Goal: Task Accomplishment & Management: Use online tool/utility

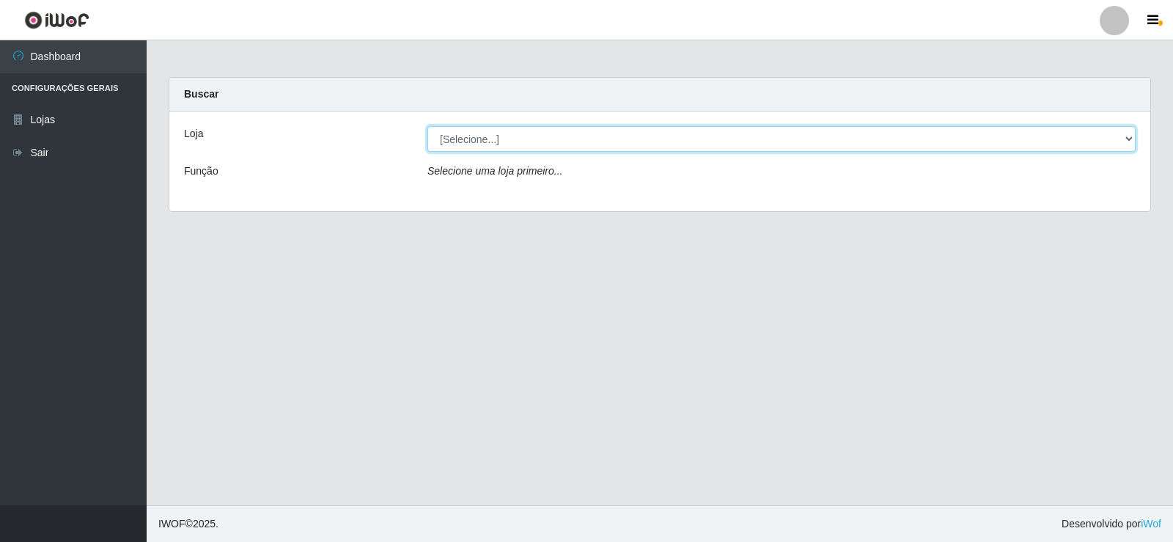
click at [795, 137] on select "[Selecione...] Rede Compras Supermercados - LOJA 2" at bounding box center [781, 139] width 708 height 26
select select "161"
click at [427, 126] on select "[Selecione...] Rede Compras Supermercados - LOJA 2" at bounding box center [781, 139] width 708 height 26
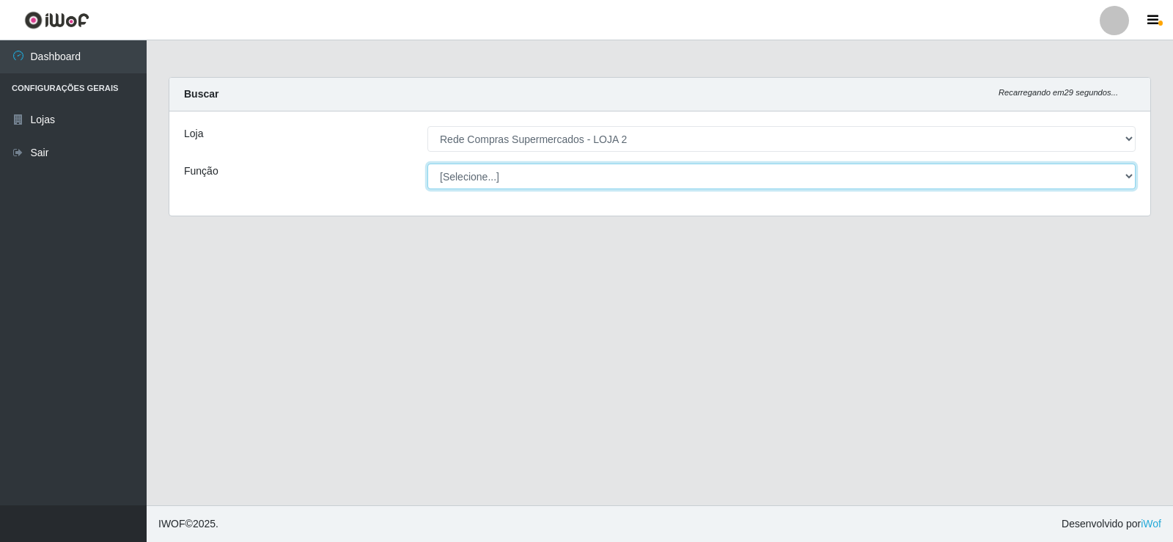
click at [507, 177] on select "[Selecione...] ASG ASG + ASG ++ Balconista Balconista + Balconista ++ Embalador…" at bounding box center [781, 176] width 708 height 26
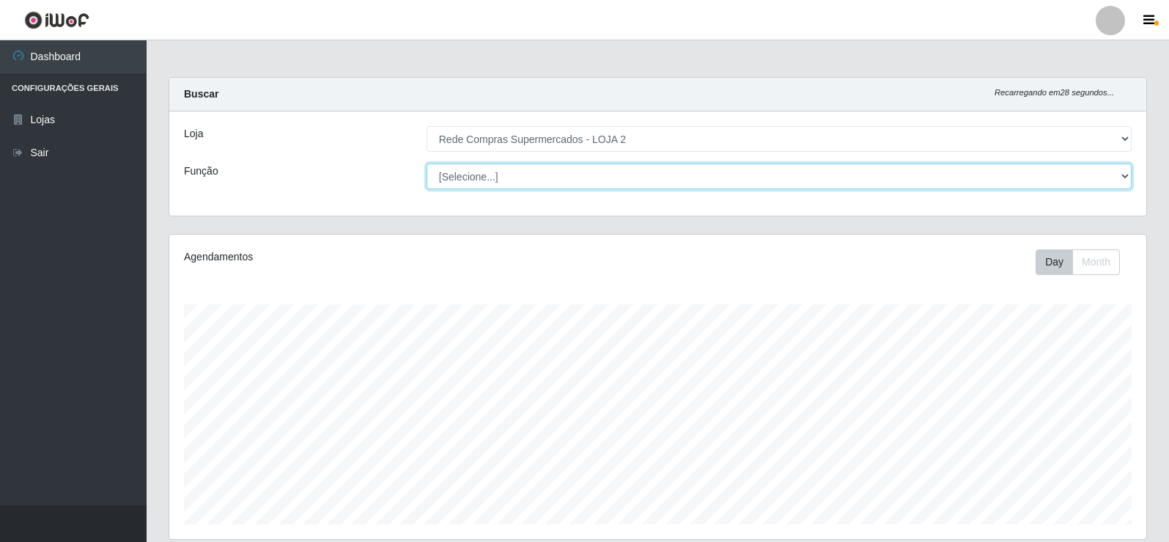
scroll to position [304, 977]
select select "1"
click at [427, 163] on select "[Selecione...] ASG ASG + ASG ++ Balconista Balconista + Balconista ++ Embalador…" at bounding box center [779, 176] width 705 height 26
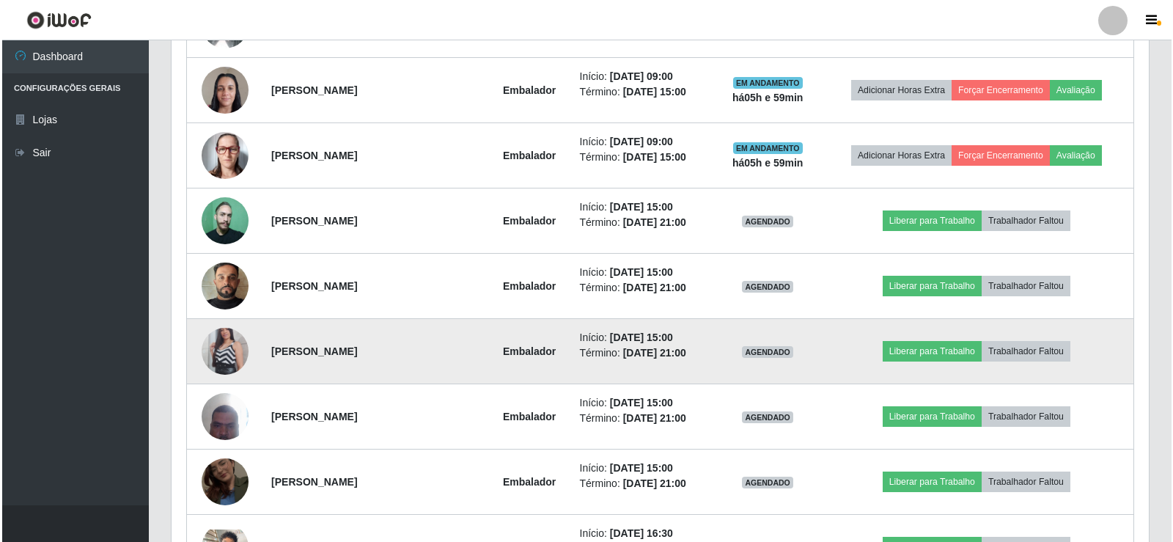
scroll to position [815, 0]
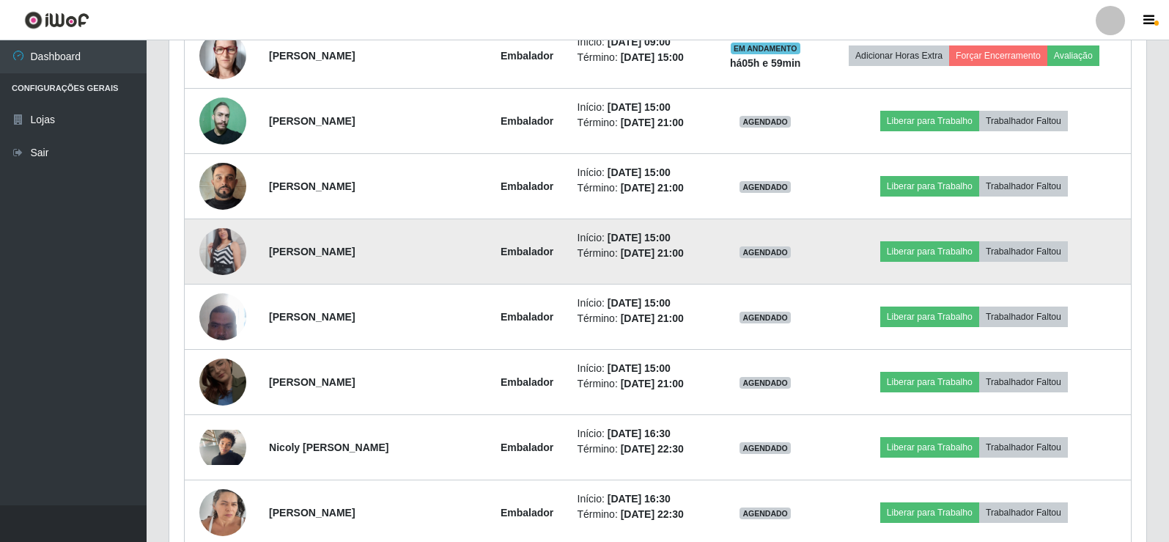
click at [212, 252] on img at bounding box center [222, 252] width 47 height 84
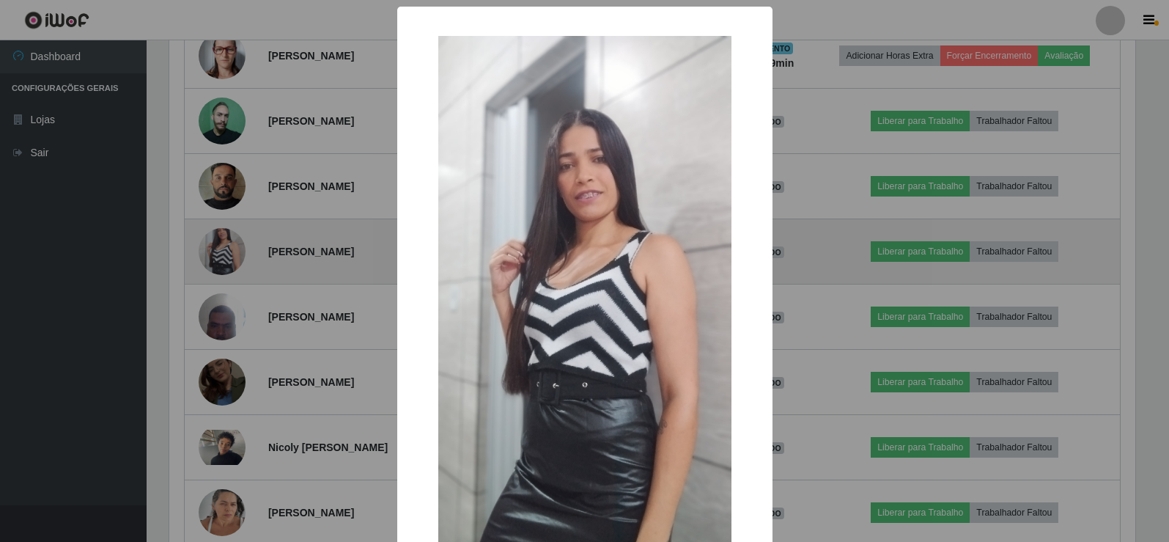
scroll to position [304, 970]
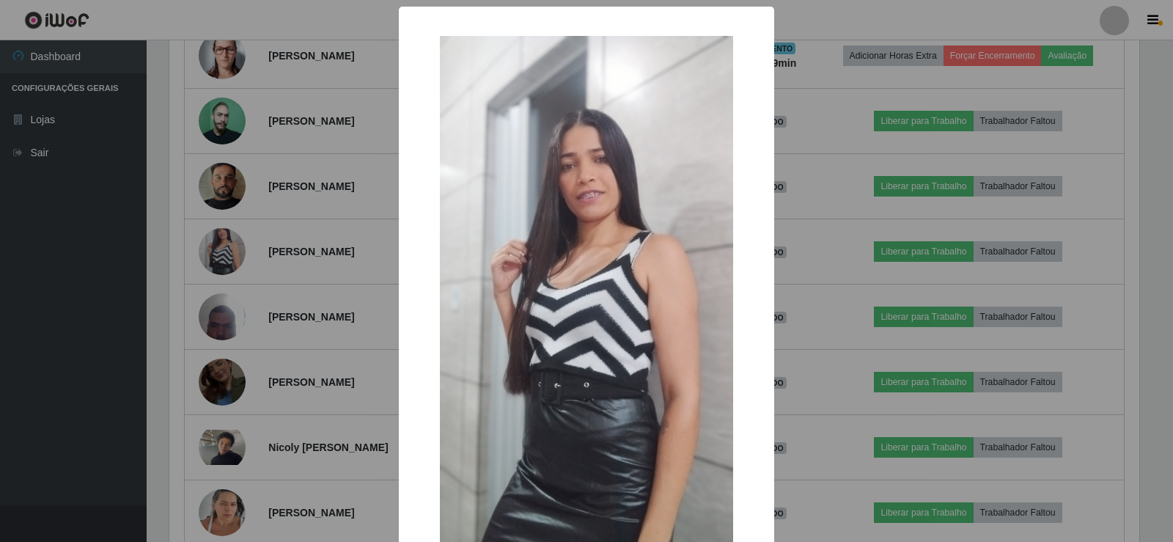
click at [823, 189] on div "× OK Cancel" at bounding box center [586, 271] width 1173 height 542
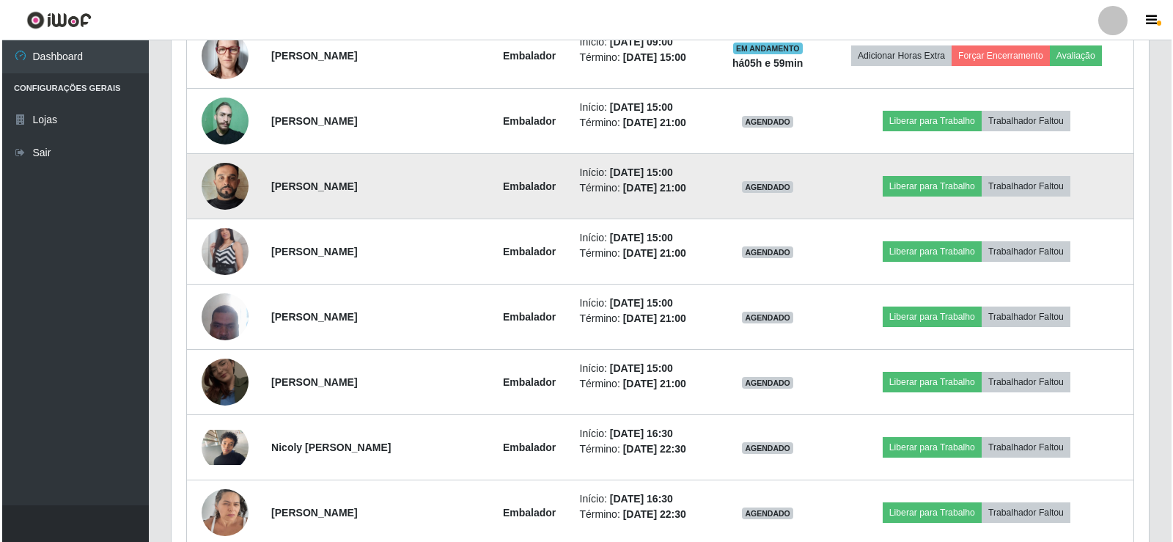
scroll to position [304, 977]
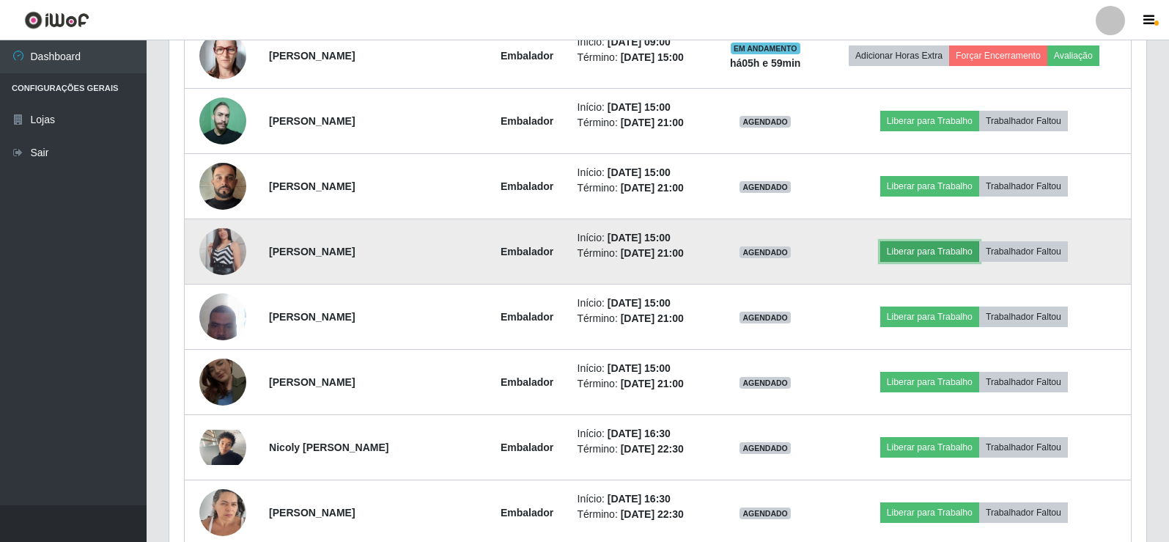
click at [938, 251] on button "Liberar para Trabalho" at bounding box center [929, 251] width 99 height 21
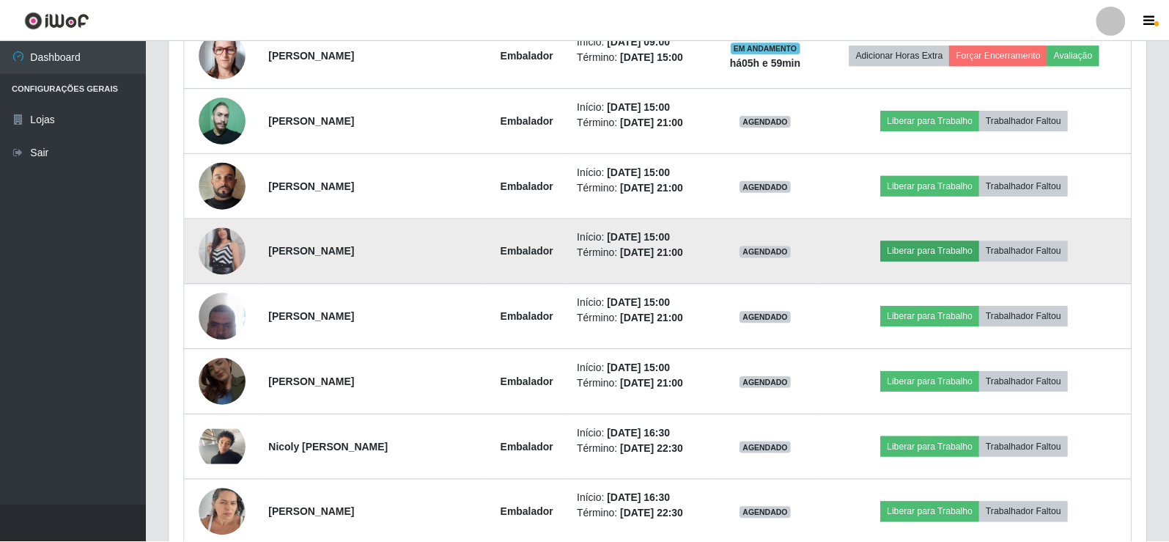
scroll to position [304, 970]
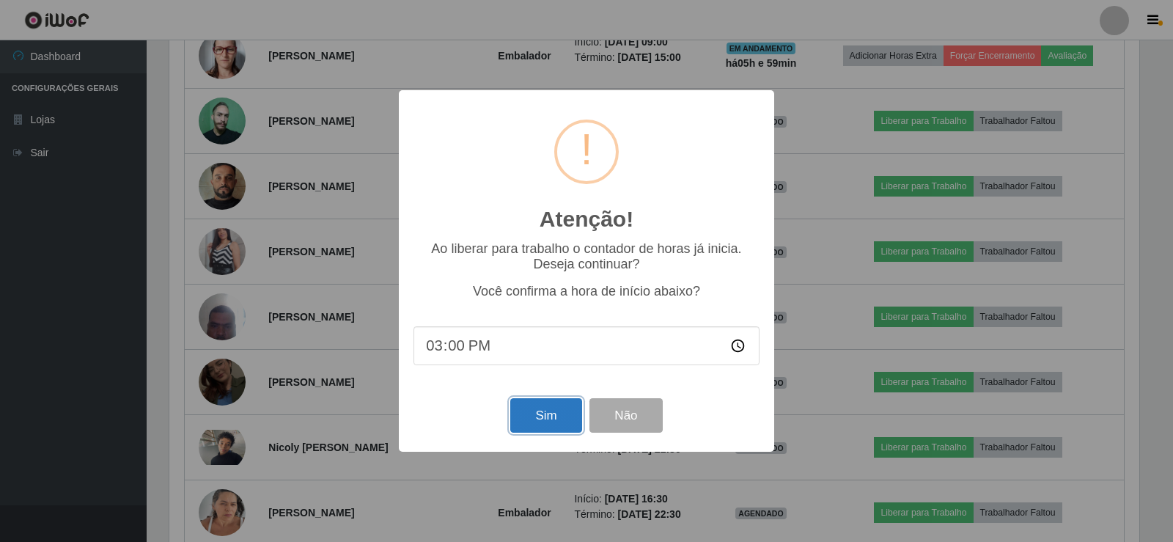
click at [548, 413] on button "Sim" at bounding box center [545, 415] width 71 height 34
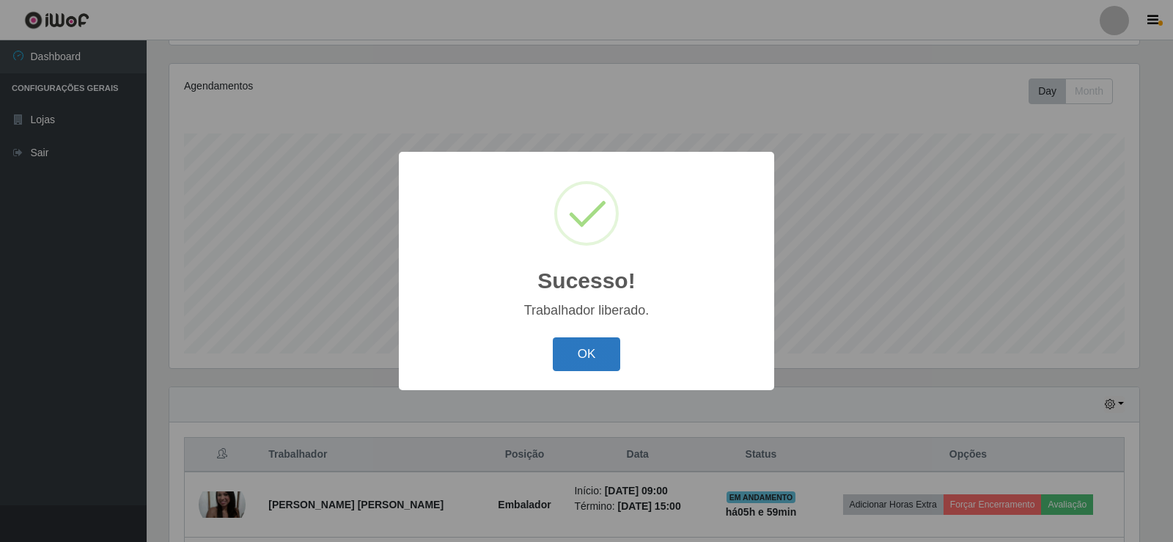
click at [588, 350] on button "OK" at bounding box center [587, 354] width 68 height 34
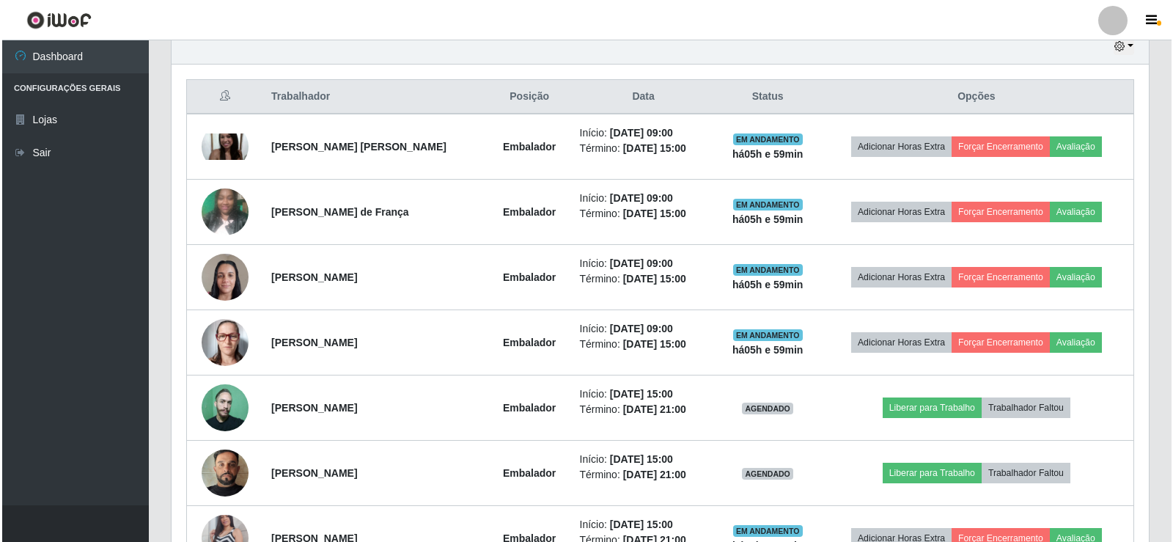
scroll to position [537, 0]
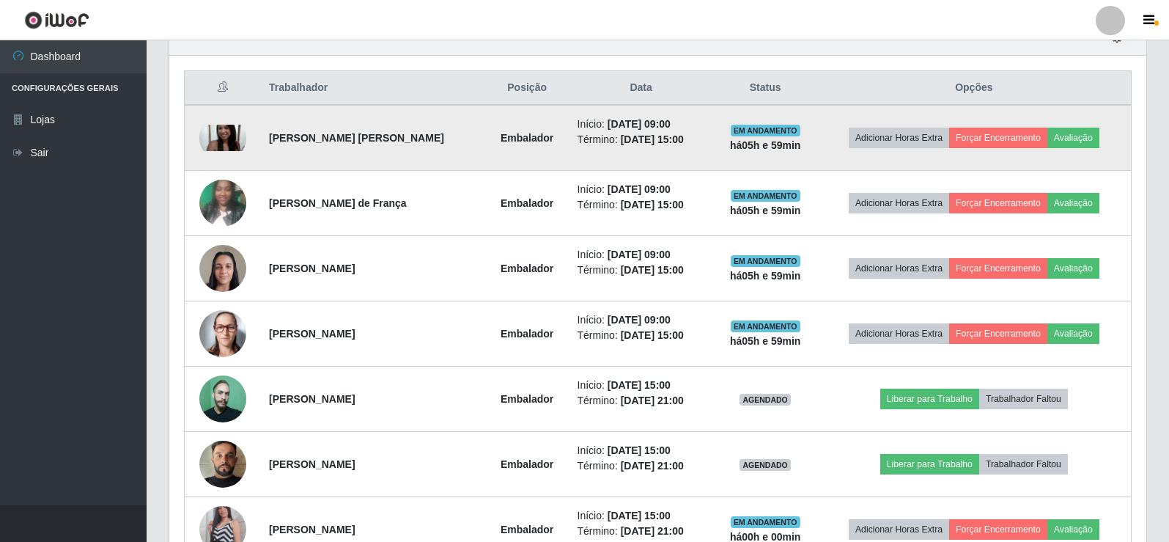
click at [229, 131] on img at bounding box center [222, 138] width 47 height 26
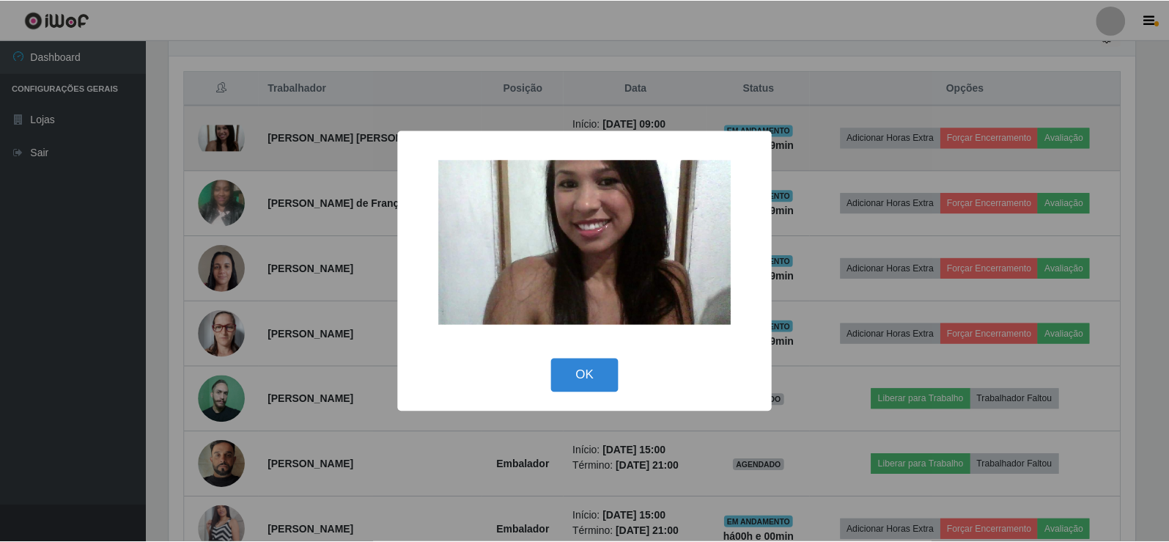
scroll to position [304, 970]
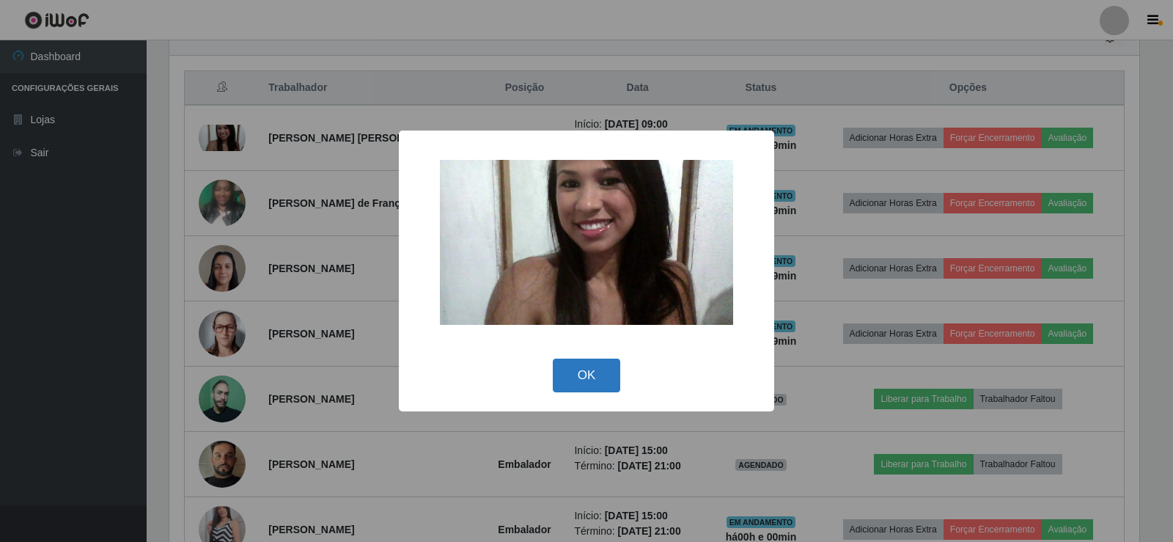
click at [598, 378] on button "OK" at bounding box center [587, 376] width 68 height 34
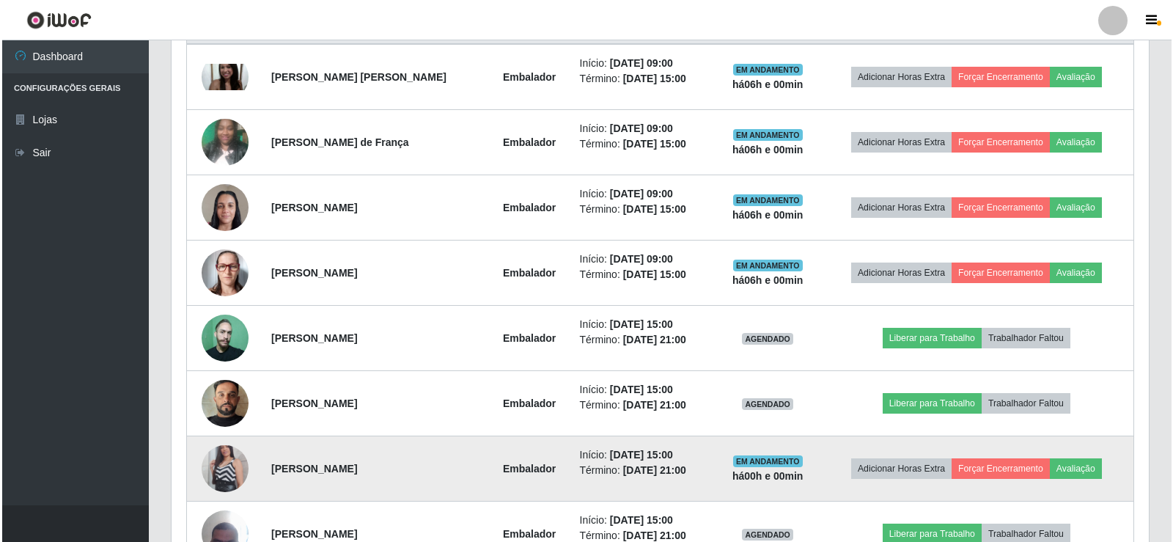
scroll to position [522, 0]
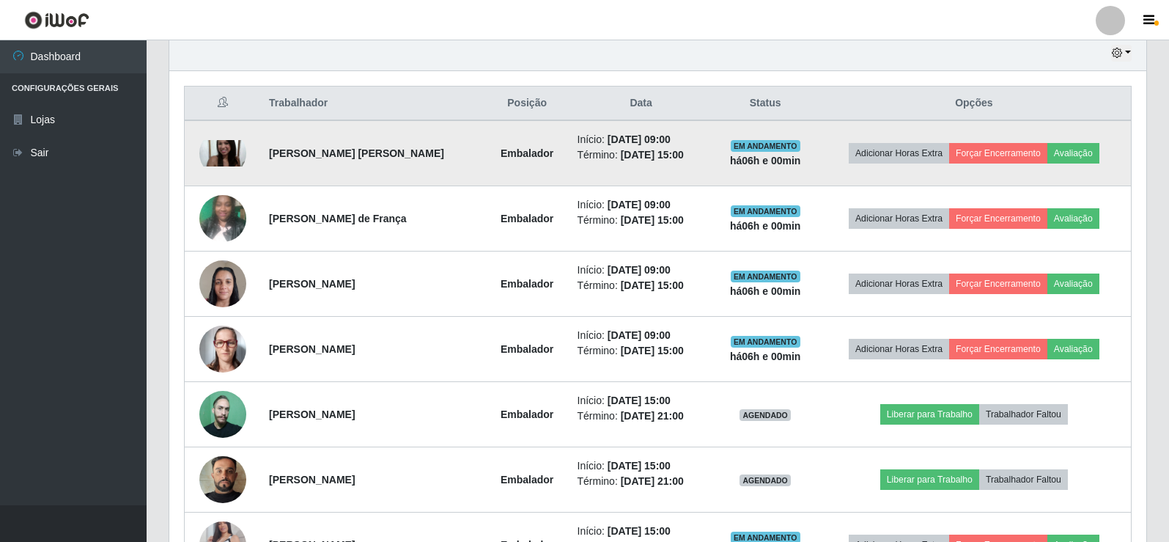
click at [219, 144] on img at bounding box center [222, 153] width 47 height 26
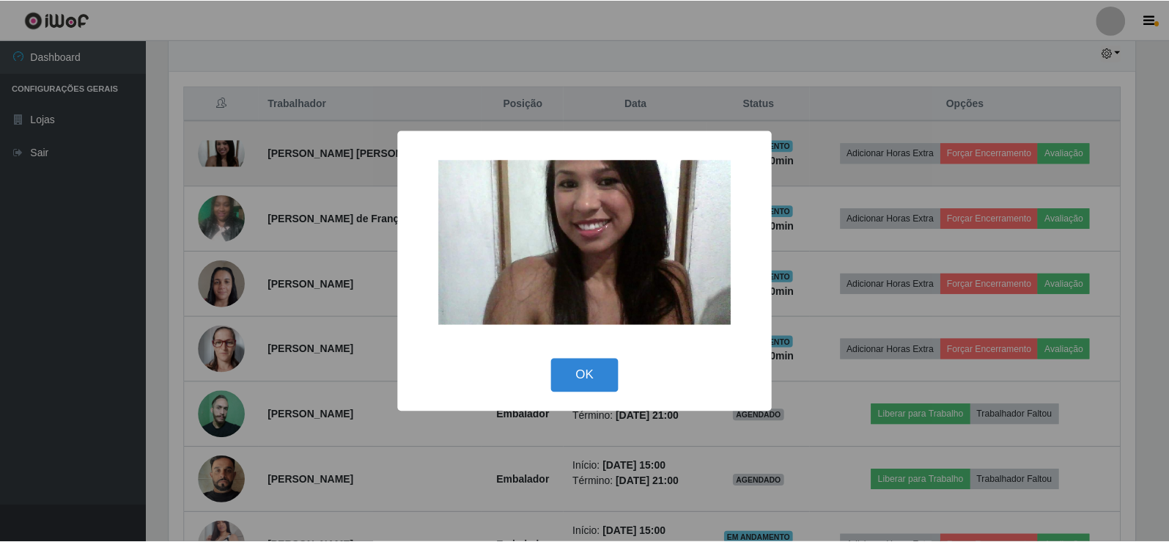
scroll to position [304, 970]
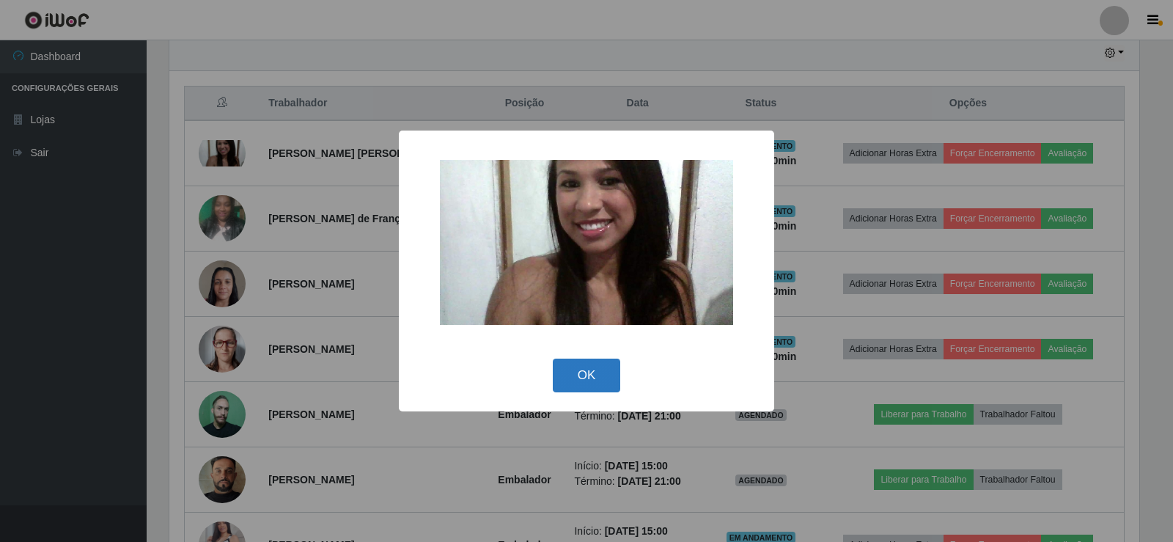
click at [601, 367] on button "OK" at bounding box center [587, 376] width 68 height 34
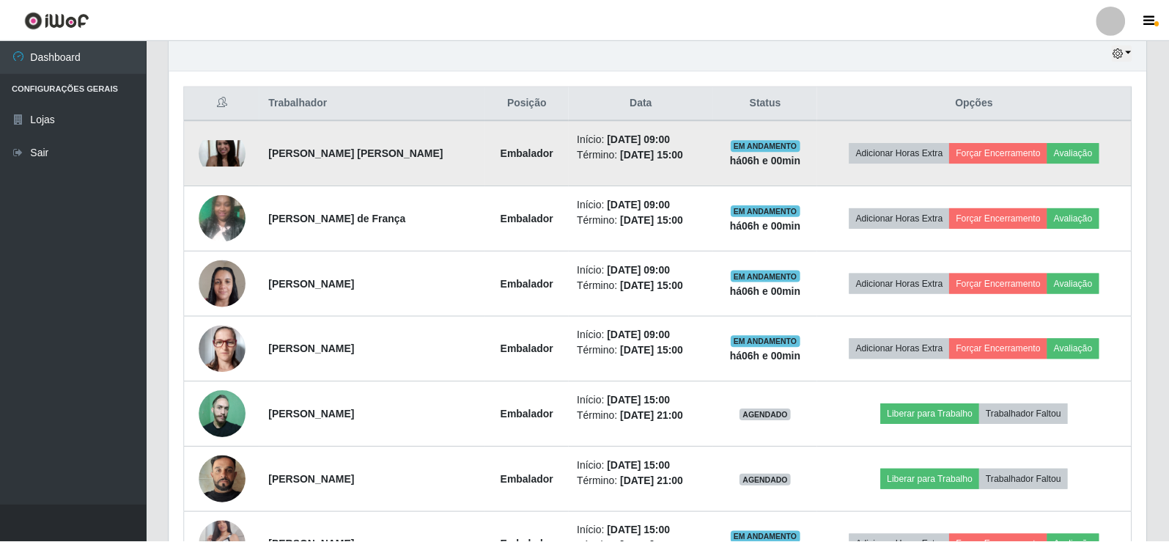
scroll to position [304, 977]
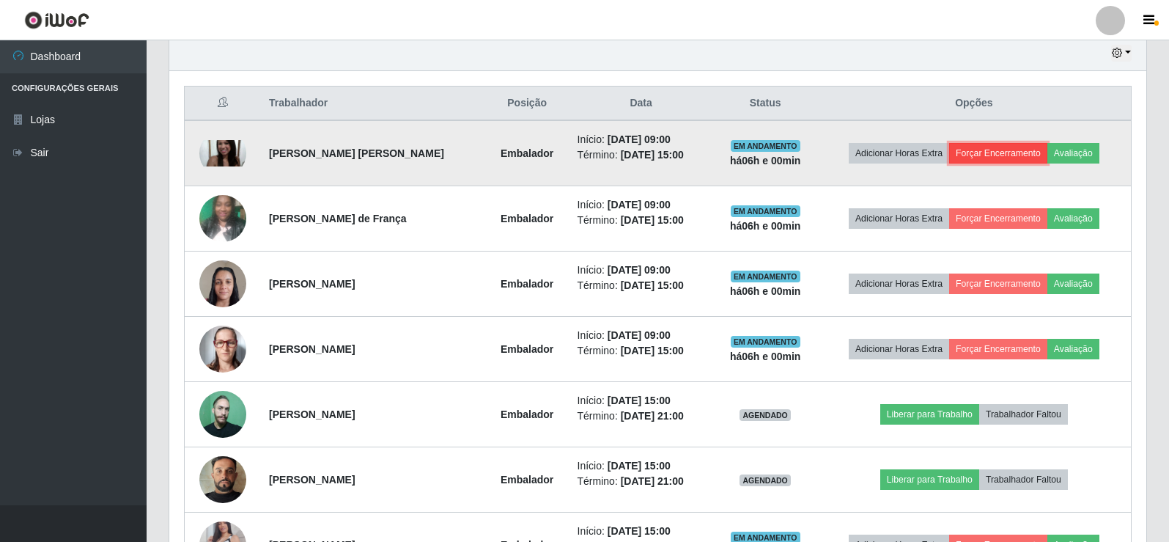
click at [1017, 152] on button "Forçar Encerramento" at bounding box center [998, 153] width 98 height 21
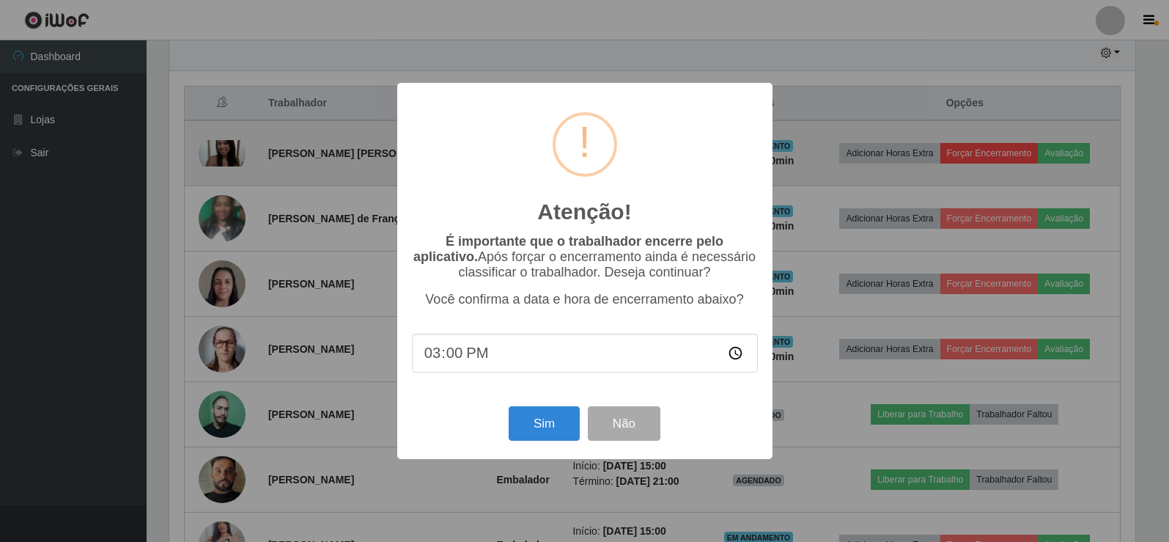
scroll to position [304, 970]
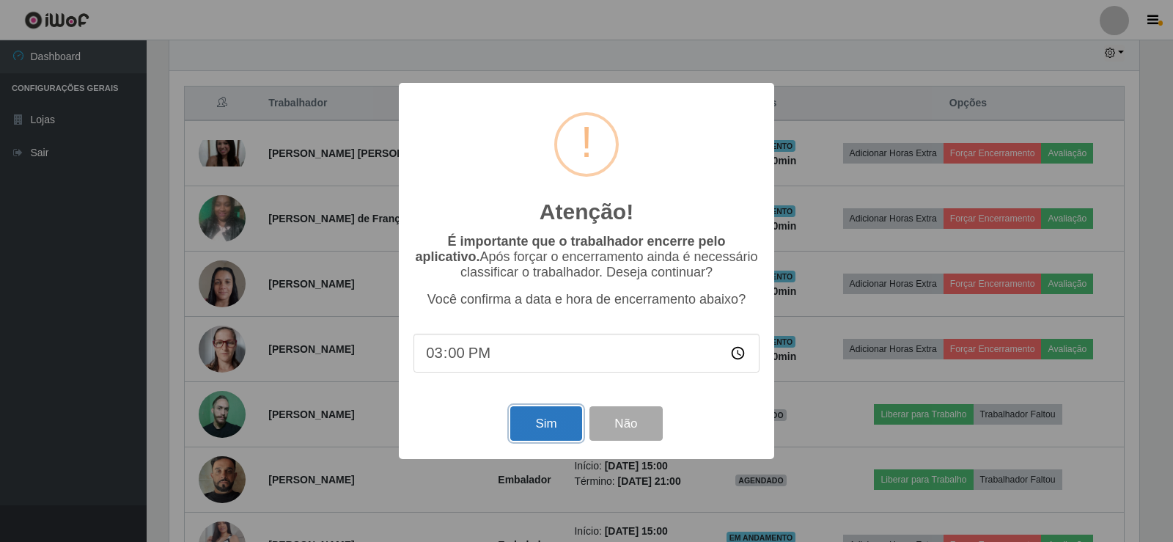
click at [556, 424] on button "Sim" at bounding box center [545, 423] width 71 height 34
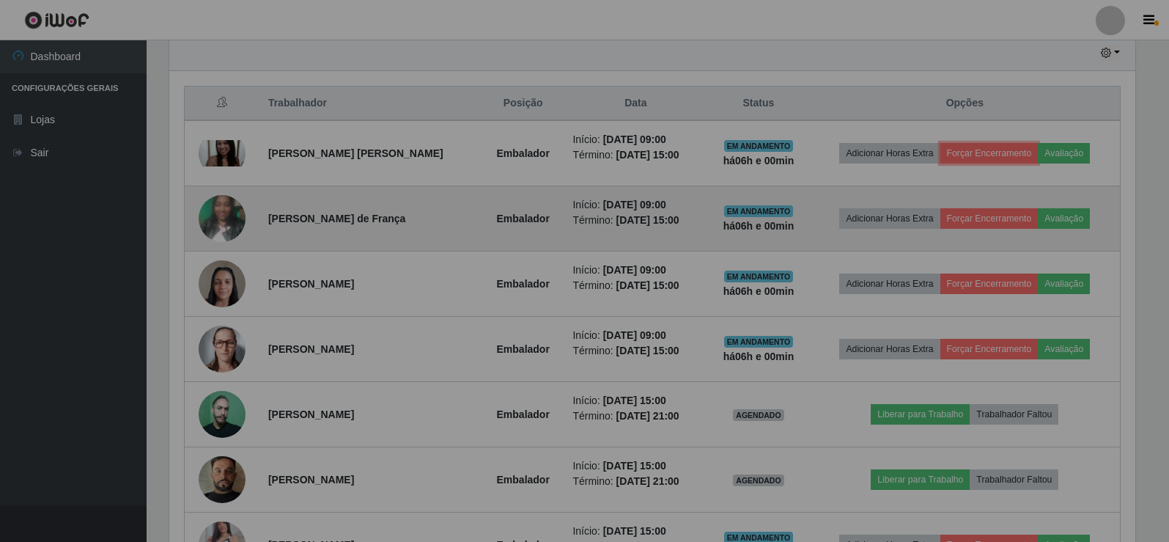
scroll to position [0, 0]
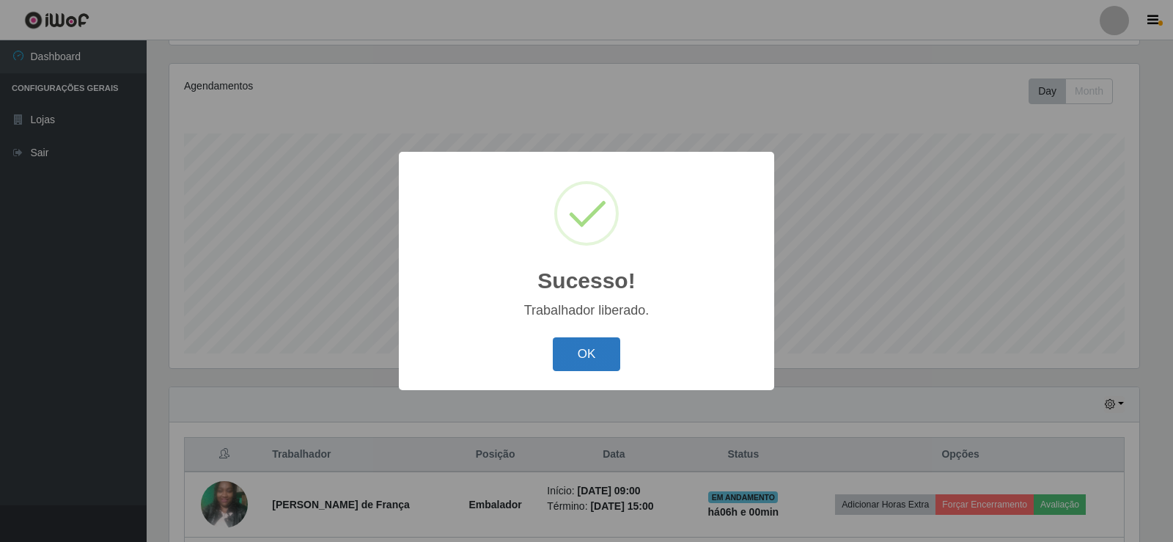
click at [593, 352] on button "OK" at bounding box center [587, 354] width 68 height 34
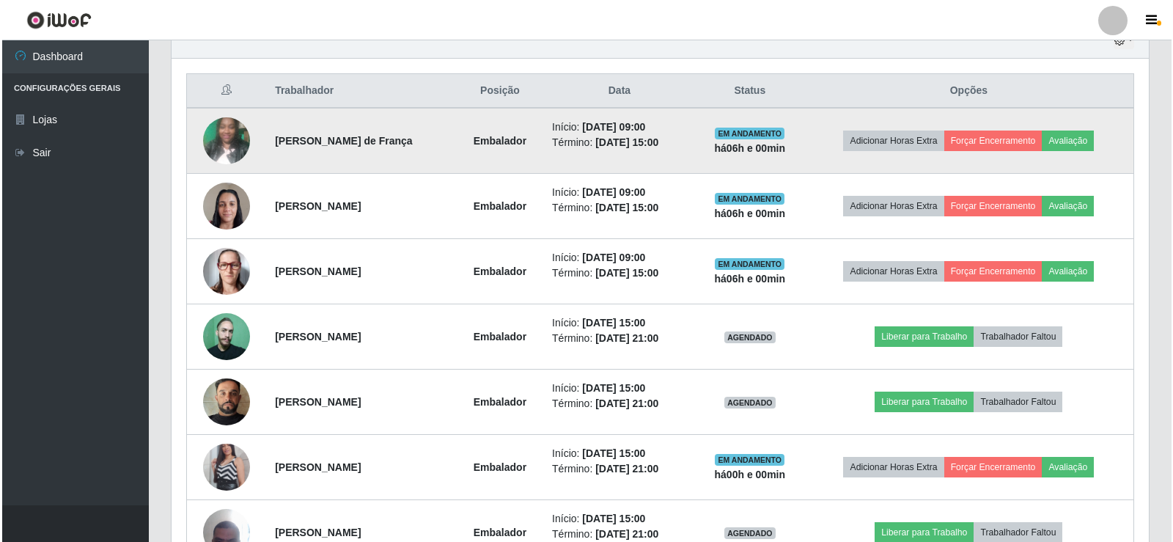
scroll to position [537, 0]
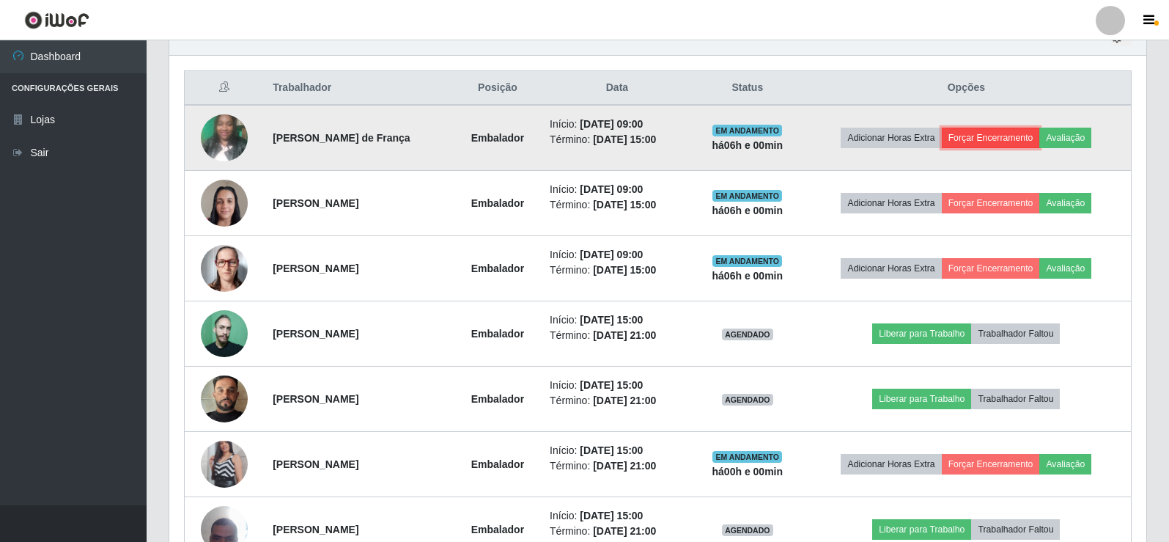
click at [1006, 133] on button "Forçar Encerramento" at bounding box center [991, 138] width 98 height 21
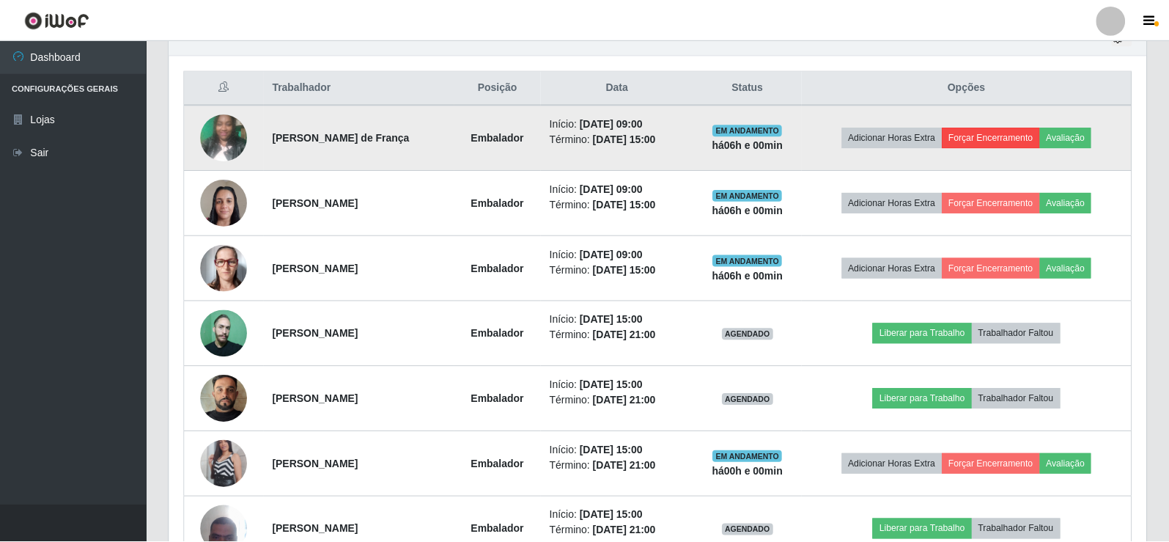
scroll to position [304, 970]
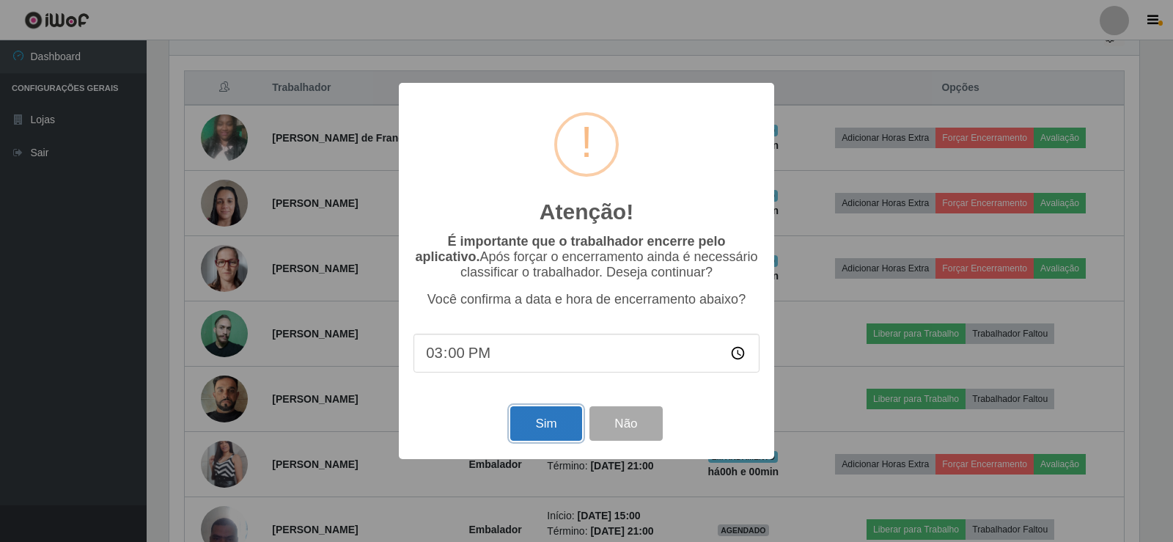
click at [558, 431] on button "Sim" at bounding box center [545, 423] width 71 height 34
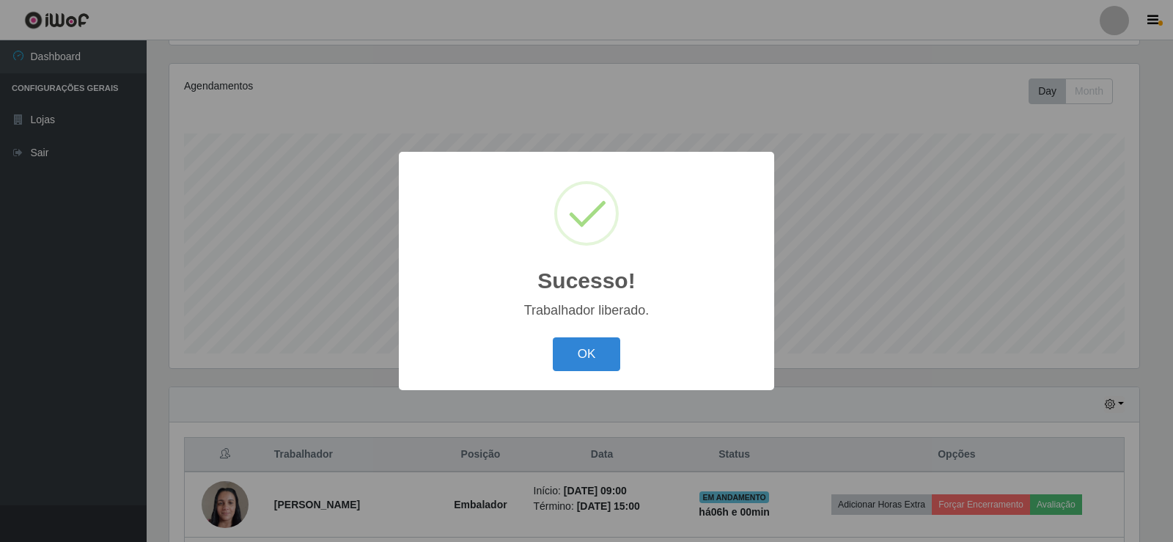
drag, startPoint x: 616, startPoint y: 345, endPoint x: 591, endPoint y: 346, distance: 24.9
click at [612, 345] on button "OK" at bounding box center [587, 354] width 68 height 34
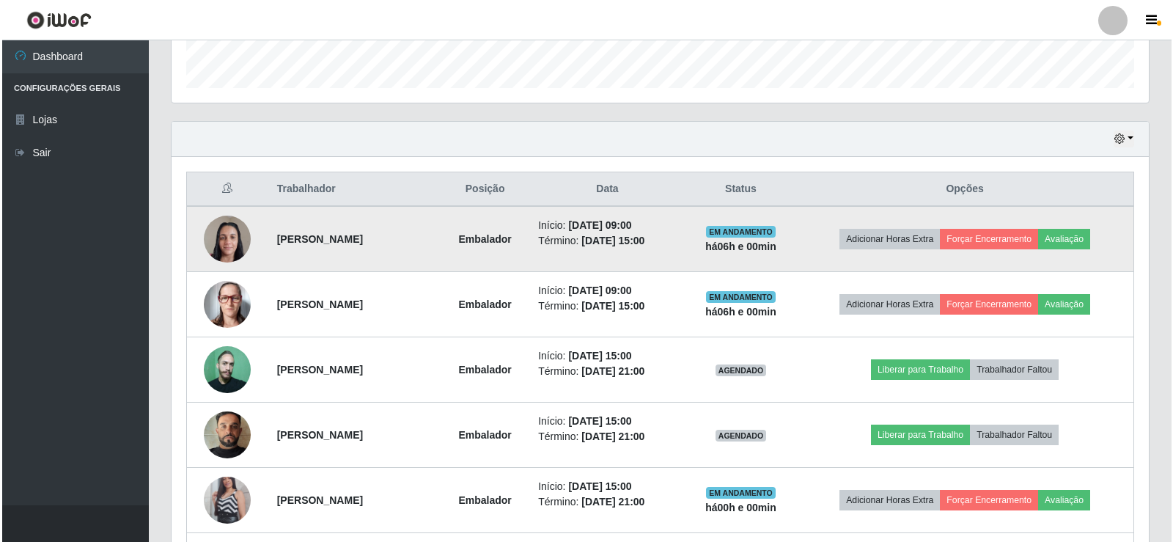
scroll to position [464, 0]
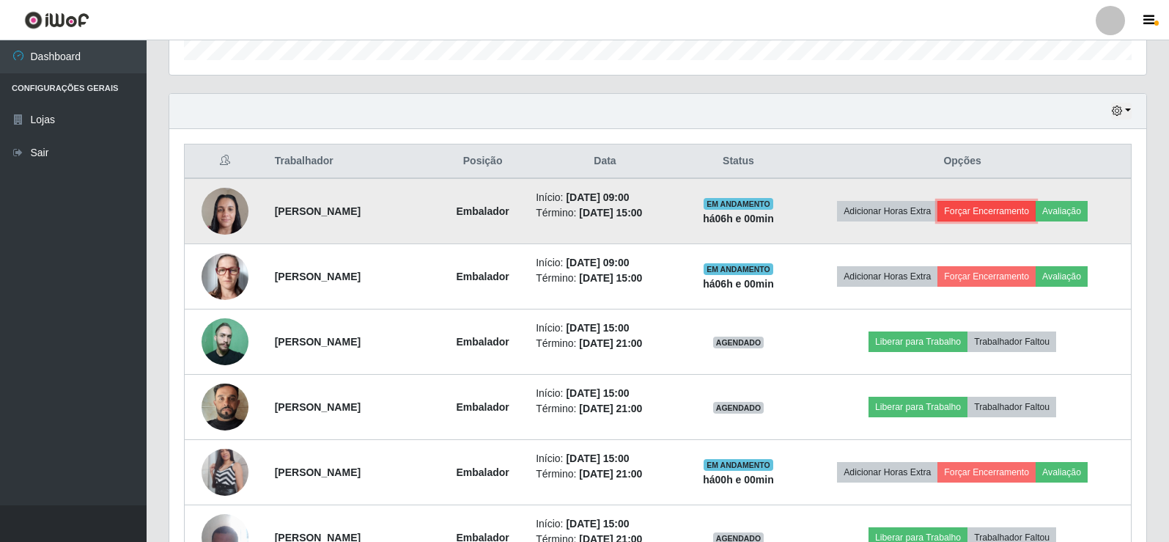
click at [997, 209] on button "Forçar Encerramento" at bounding box center [987, 211] width 98 height 21
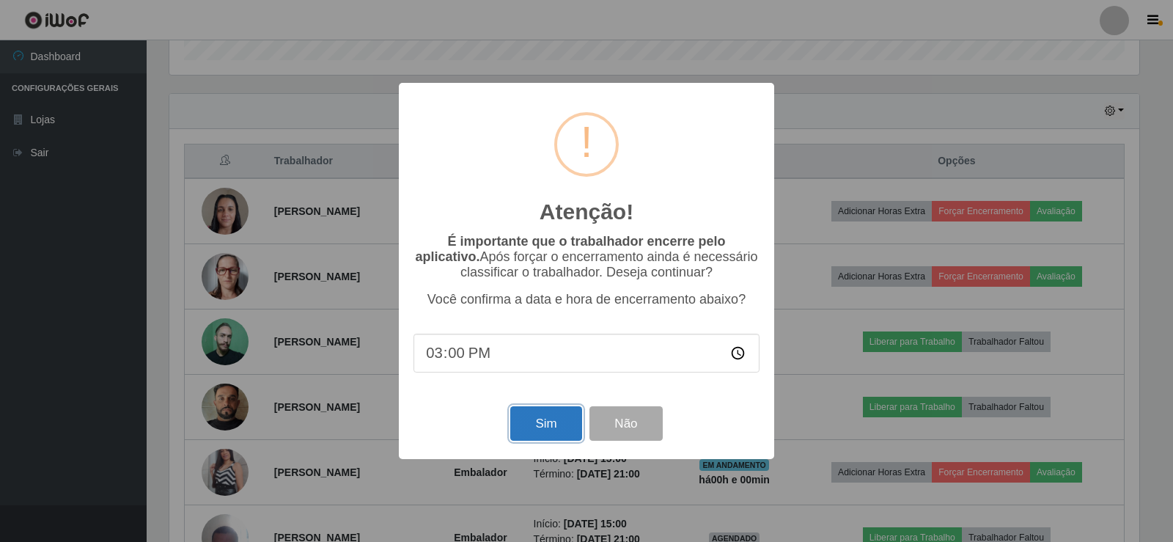
click at [546, 420] on button "Sim" at bounding box center [545, 423] width 71 height 34
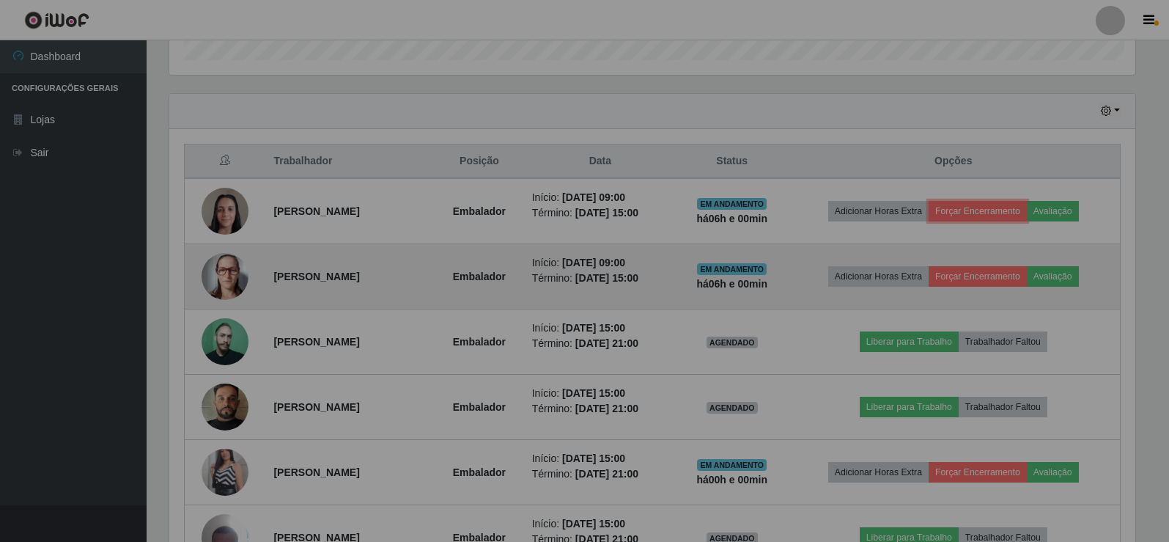
scroll to position [732827, 732154]
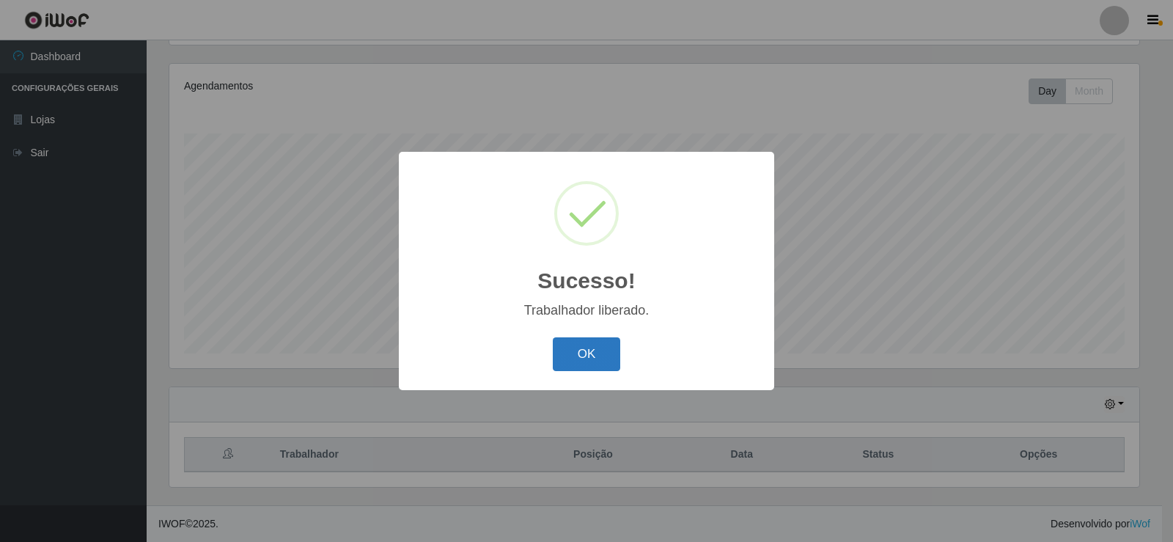
click at [608, 361] on button "OK" at bounding box center [587, 354] width 68 height 34
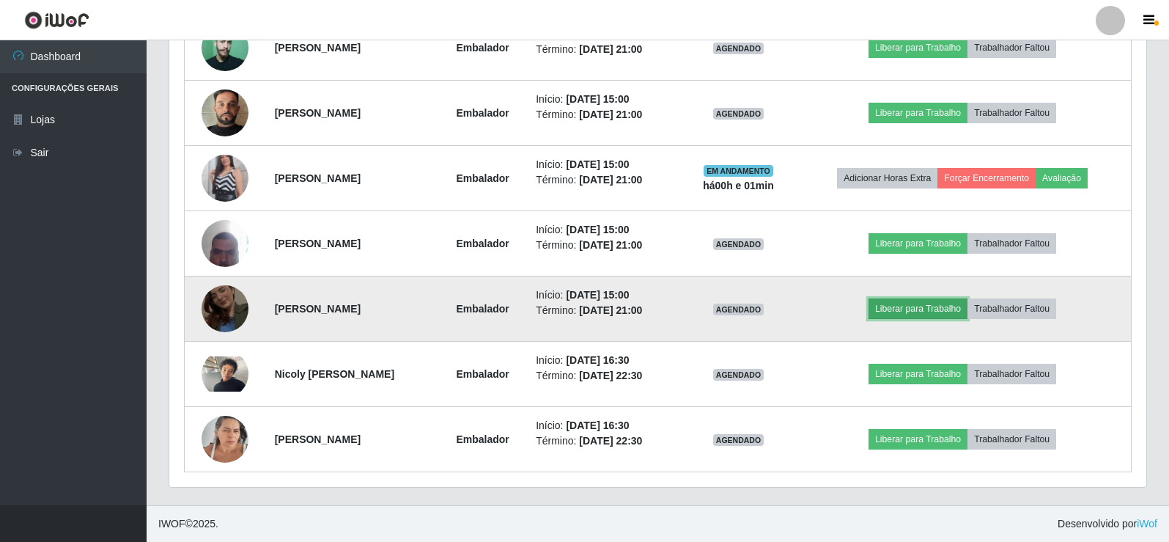
click at [950, 307] on button "Liberar para Trabalho" at bounding box center [918, 308] width 99 height 21
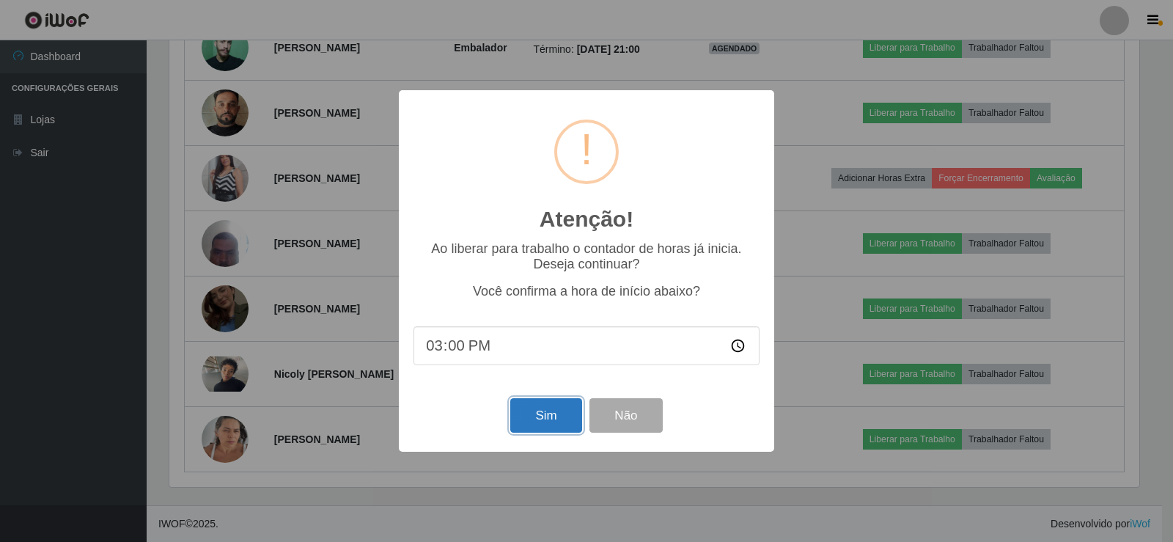
click at [547, 421] on button "Sim" at bounding box center [545, 415] width 71 height 34
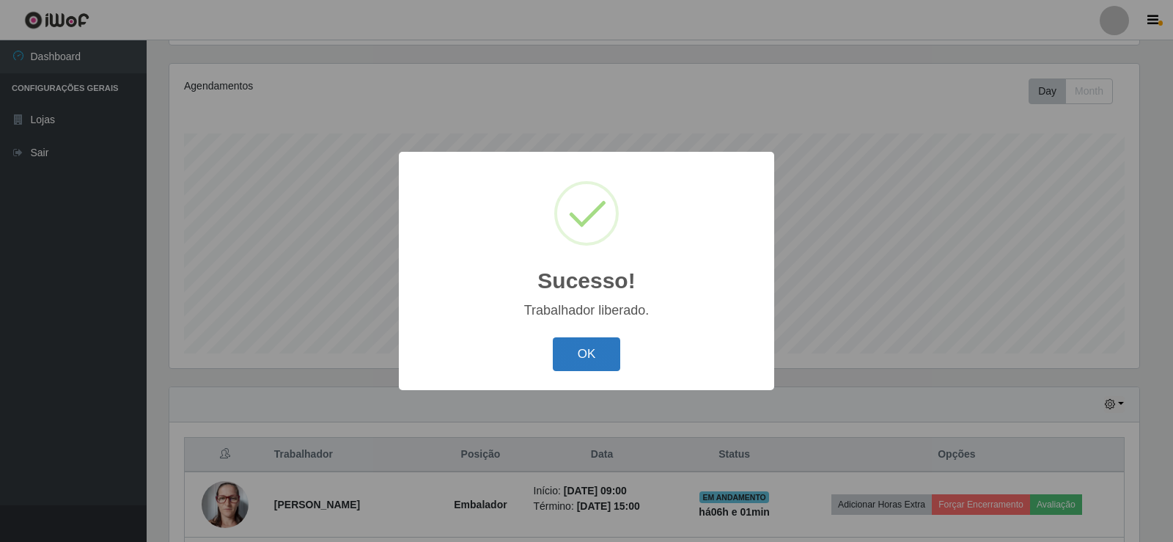
click at [579, 356] on button "OK" at bounding box center [587, 354] width 68 height 34
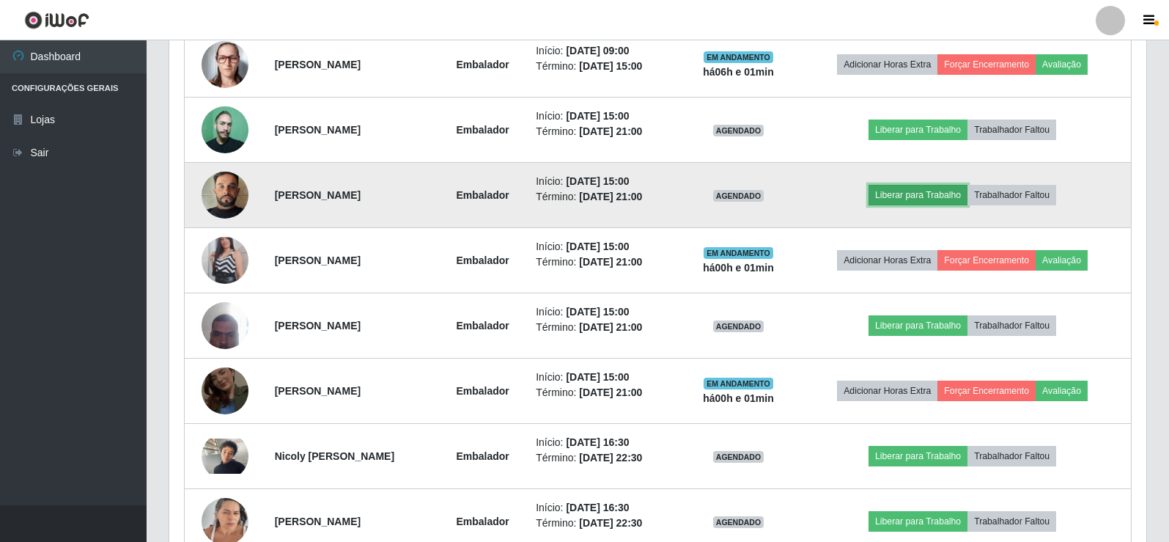
click at [934, 198] on button "Liberar para Trabalho" at bounding box center [918, 195] width 99 height 21
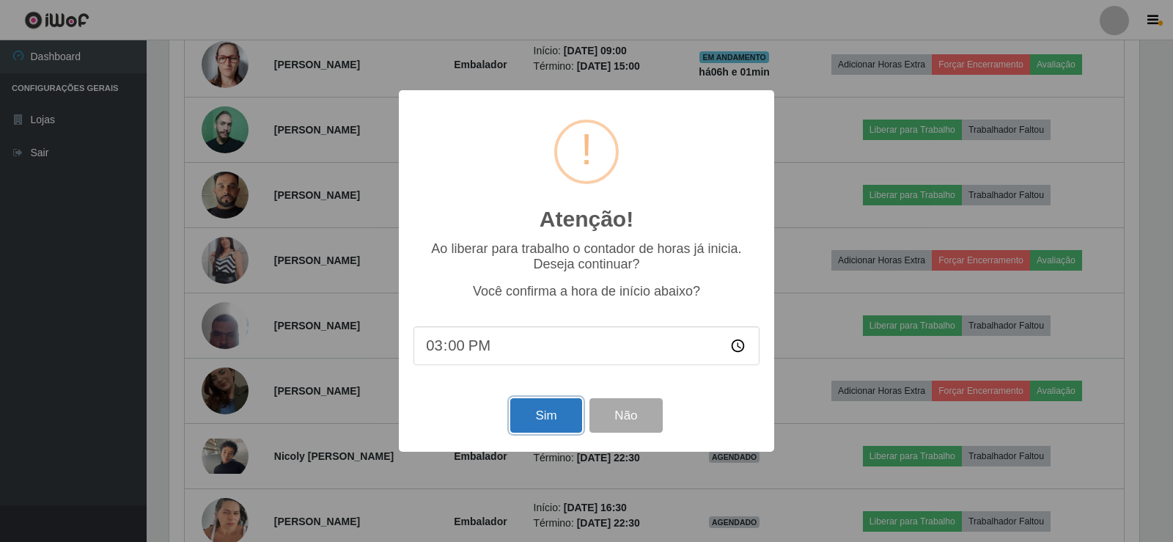
click at [543, 426] on button "Sim" at bounding box center [545, 415] width 71 height 34
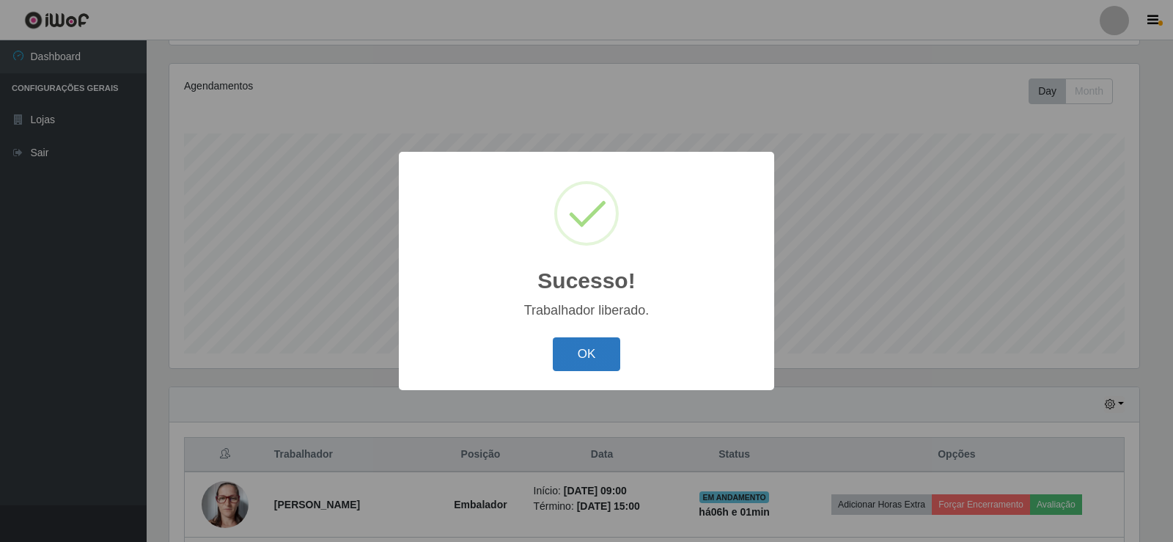
click at [596, 347] on button "OK" at bounding box center [587, 354] width 68 height 34
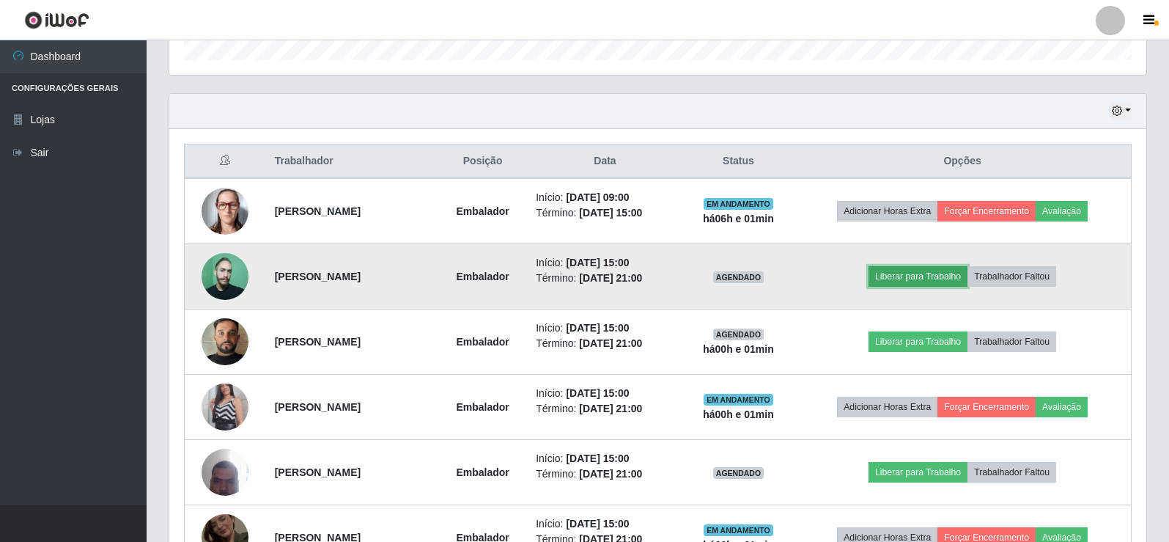
click at [935, 271] on button "Liberar para Trabalho" at bounding box center [918, 276] width 99 height 21
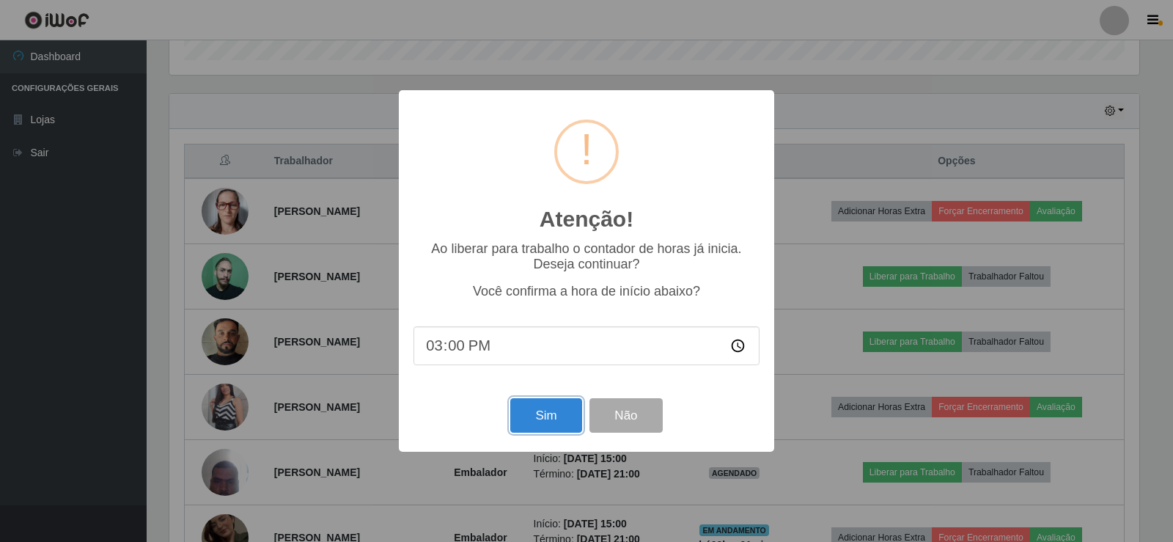
click at [530, 419] on button "Sim" at bounding box center [545, 415] width 71 height 34
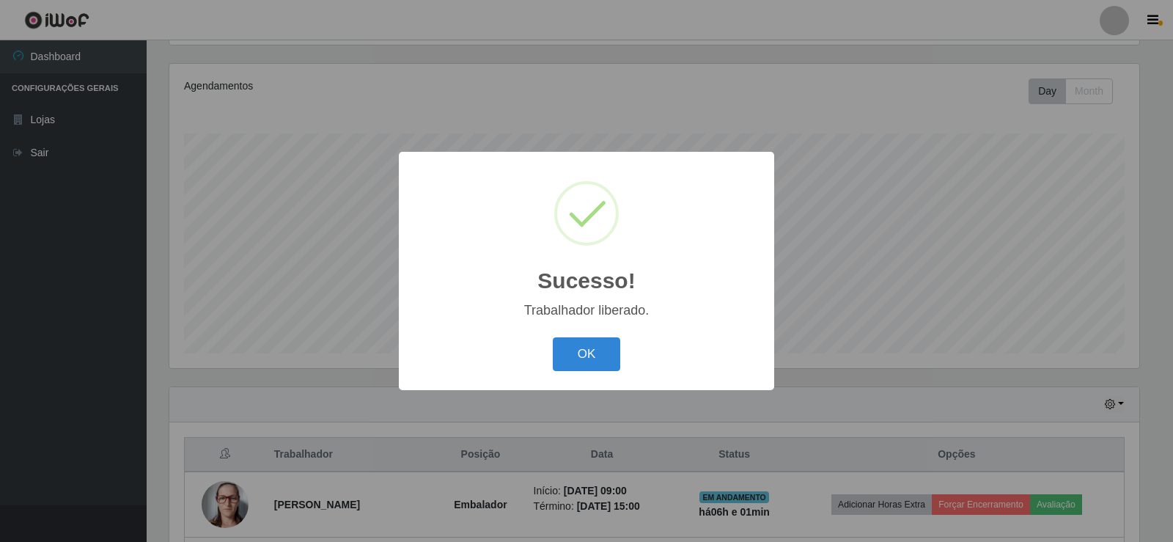
click at [594, 350] on button "OK" at bounding box center [587, 354] width 68 height 34
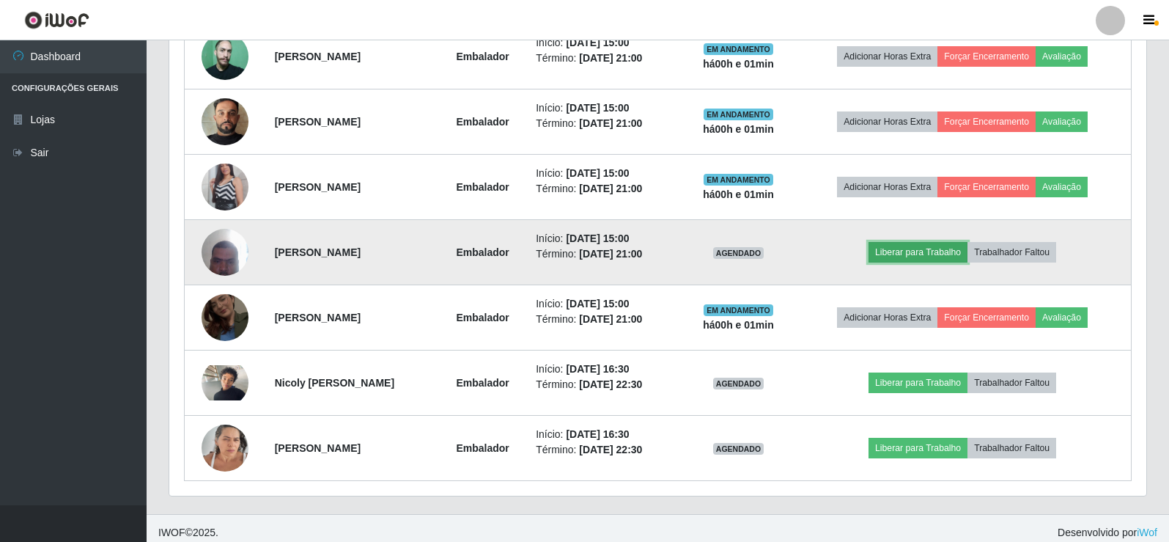
click at [941, 251] on button "Liberar para Trabalho" at bounding box center [918, 252] width 99 height 21
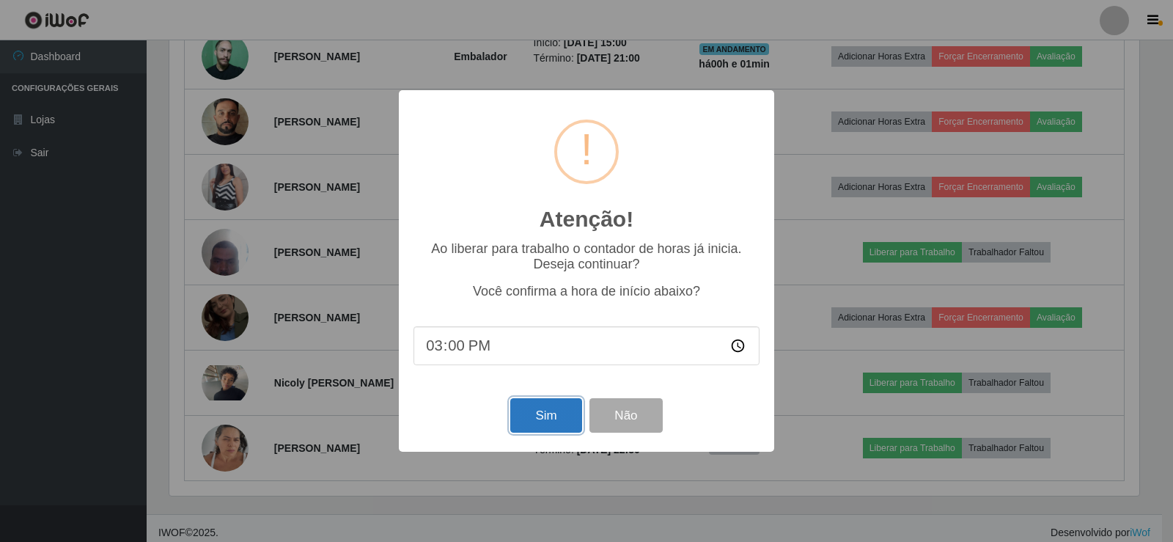
click at [537, 416] on button "Sim" at bounding box center [545, 415] width 71 height 34
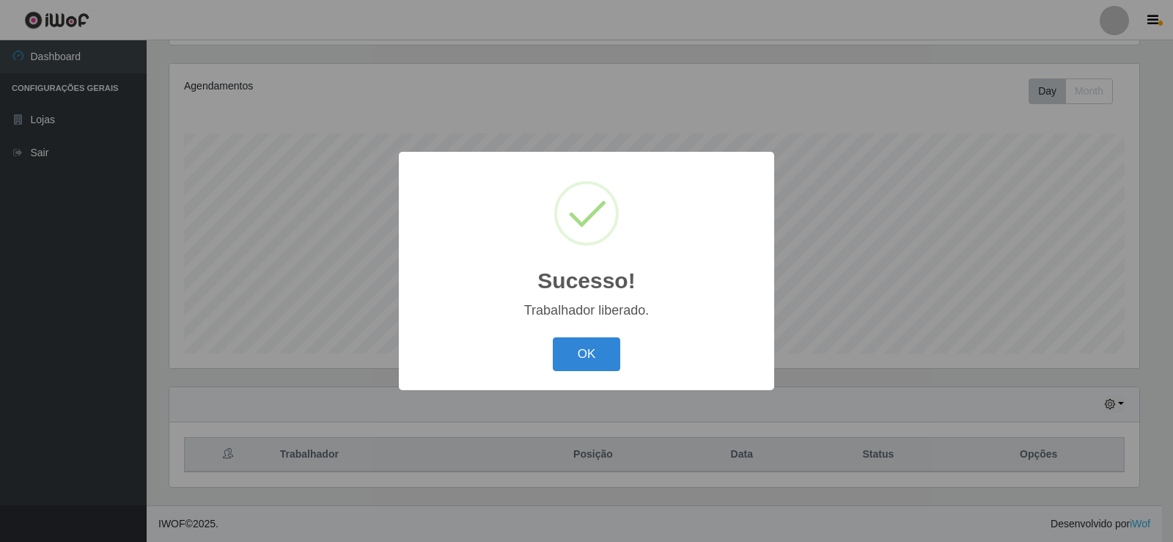
drag, startPoint x: 575, startPoint y: 351, endPoint x: 565, endPoint y: 334, distance: 20.4
click at [574, 351] on button "OK" at bounding box center [587, 354] width 68 height 34
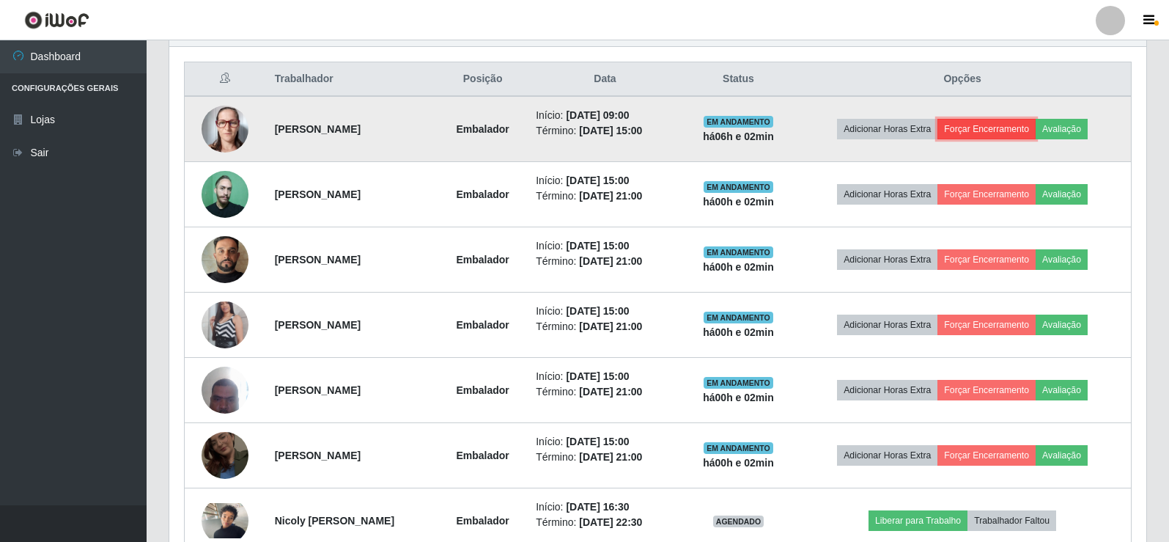
click at [988, 123] on button "Forçar Encerramento" at bounding box center [987, 129] width 98 height 21
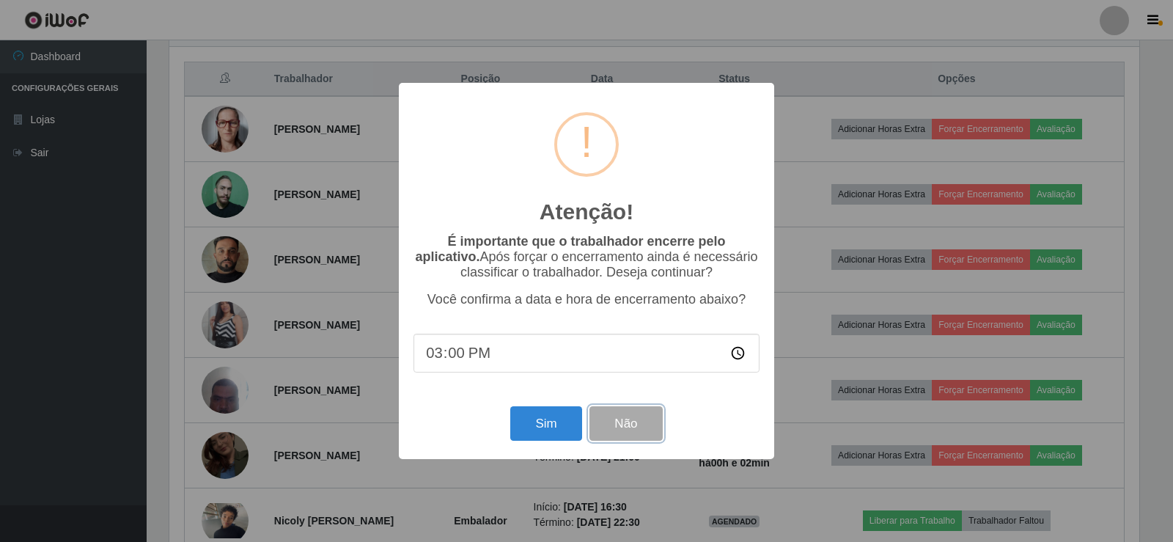
drag, startPoint x: 628, startPoint y: 424, endPoint x: 614, endPoint y: 406, distance: 23.5
click at [628, 424] on button "Não" at bounding box center [625, 423] width 73 height 34
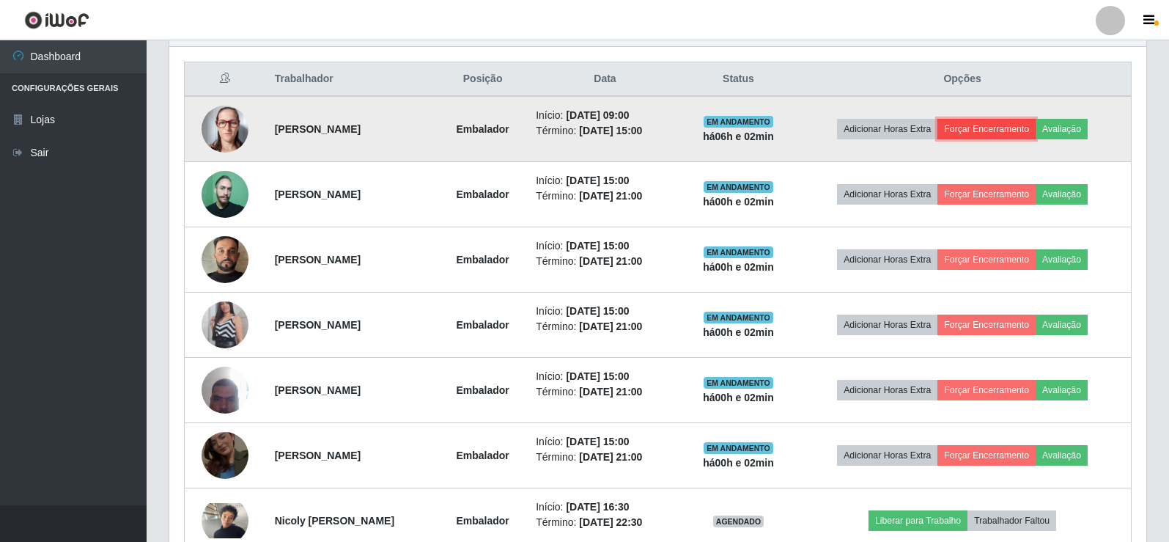
click at [1016, 129] on button "Forçar Encerramento" at bounding box center [987, 129] width 98 height 21
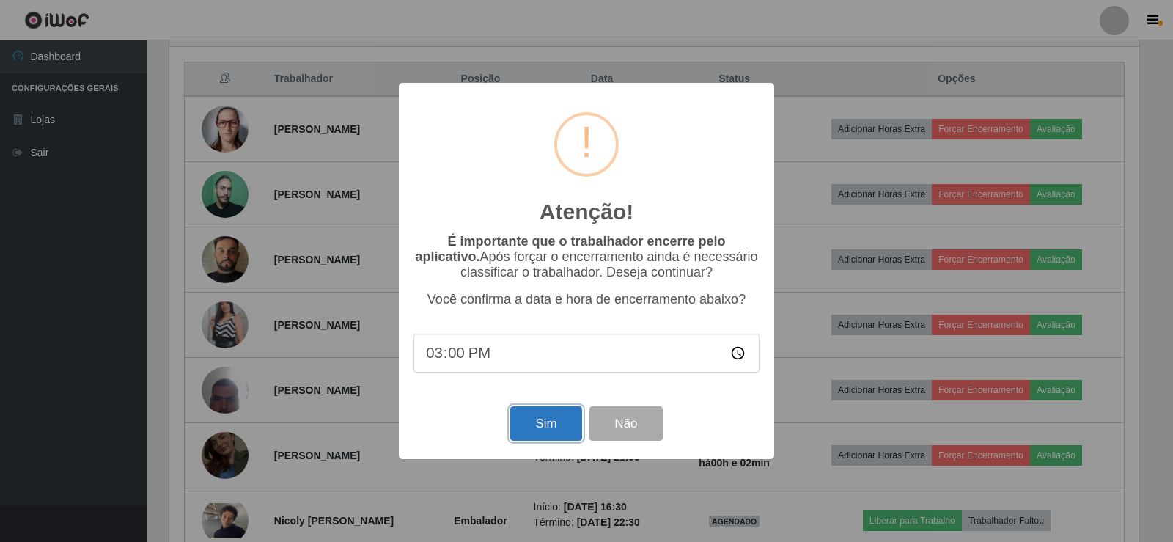
click at [541, 427] on button "Sim" at bounding box center [545, 423] width 71 height 34
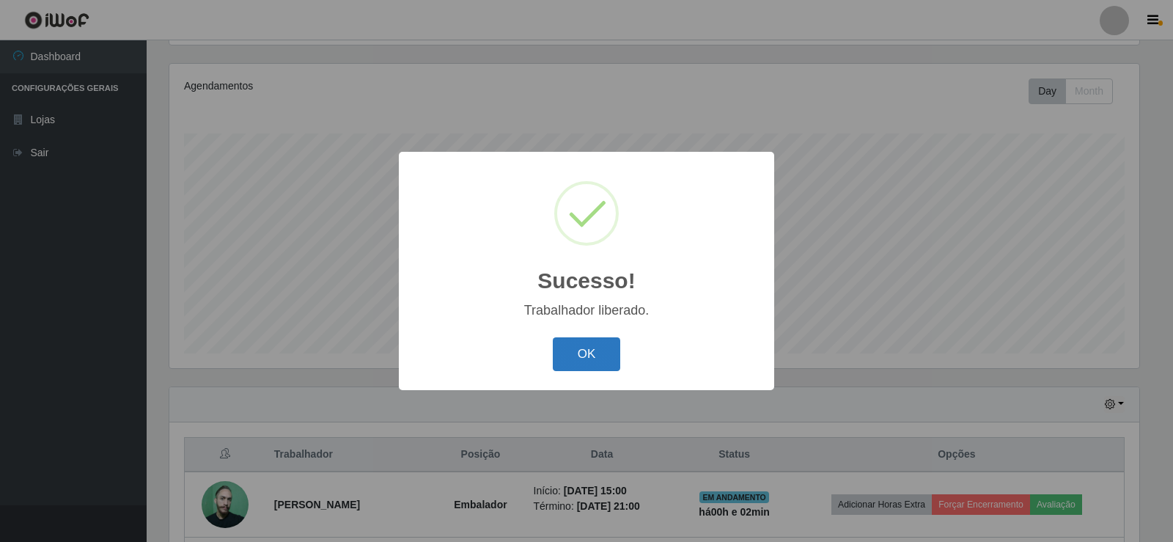
click at [592, 355] on button "OK" at bounding box center [587, 354] width 68 height 34
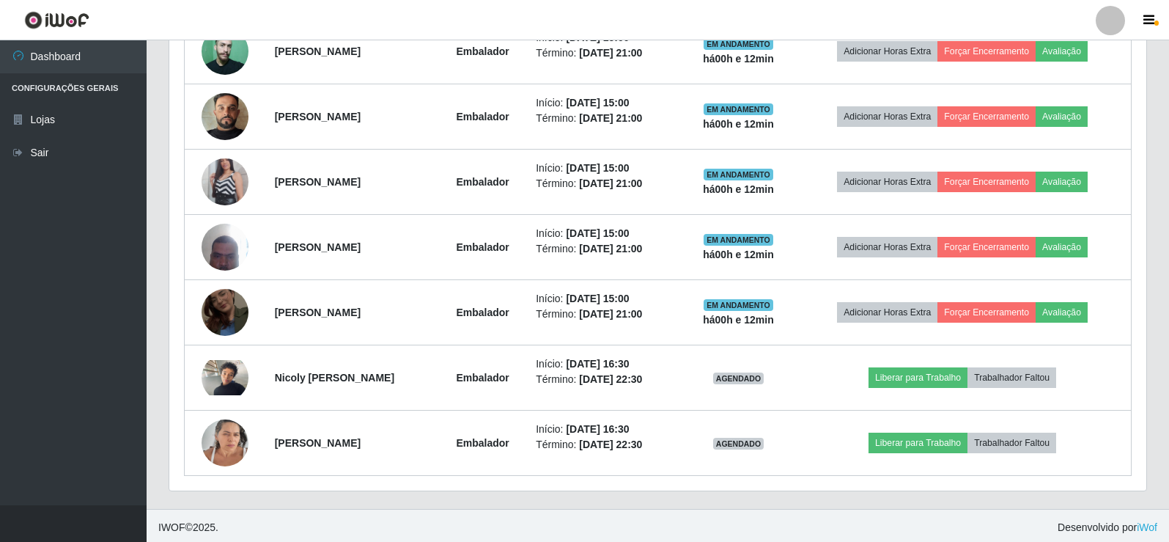
scroll to position [628, 0]
